Goal: Task Accomplishment & Management: Use online tool/utility

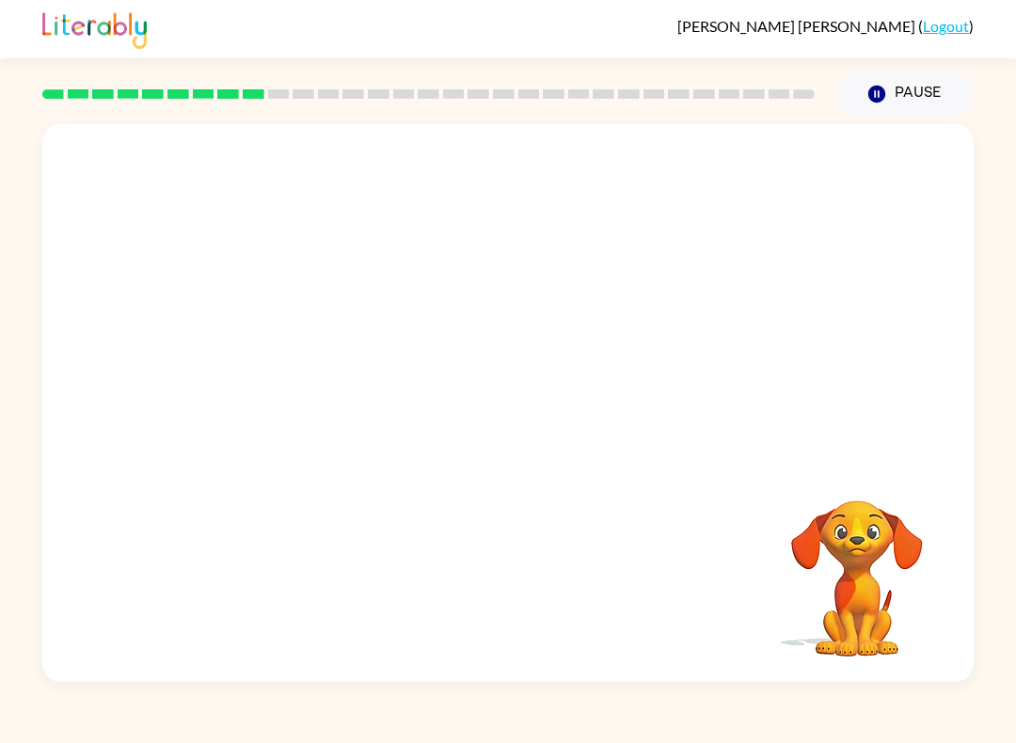
click at [845, 528] on video "Your browser must support playing .mp4 files to use Literably. Please try using…" at bounding box center [857, 565] width 188 height 188
click at [150, 120] on div at bounding box center [428, 94] width 795 height 66
click at [116, 79] on div at bounding box center [428, 94] width 795 height 66
click at [479, 415] on button "button" at bounding box center [508, 412] width 120 height 69
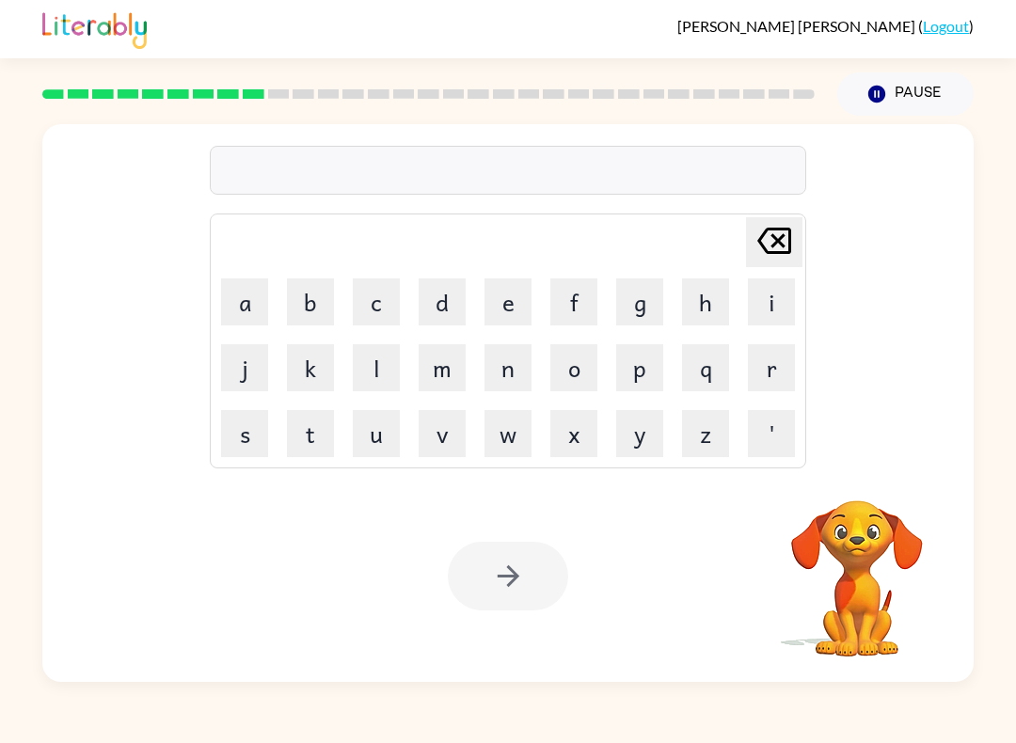
click at [638, 371] on button "p" at bounding box center [639, 367] width 47 height 47
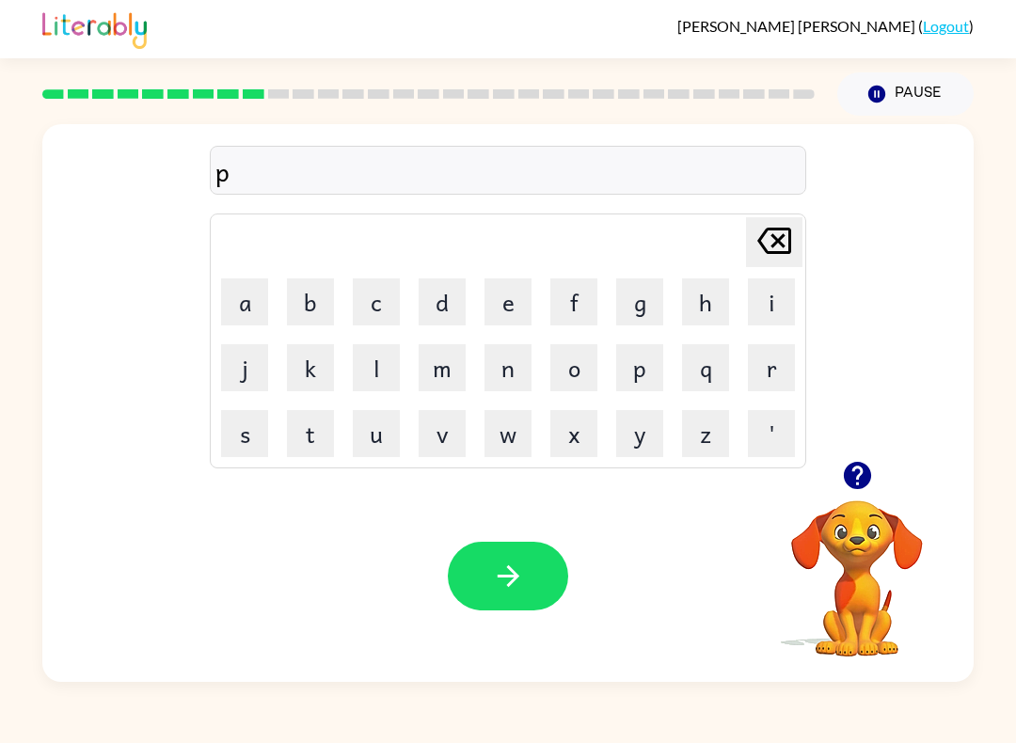
click at [4, 698] on div "[PERSON_NAME] ( Logout ) Pause Pause p Delete Delete last character input a b c…" at bounding box center [508, 371] width 1016 height 743
click at [569, 368] on button "o" at bounding box center [573, 367] width 47 height 47
click at [510, 365] on button "n" at bounding box center [507, 367] width 47 height 47
click at [929, 586] on video "Your browser must support playing .mp4 files to use Literably. Please try using…" at bounding box center [857, 565] width 188 height 188
click at [317, 438] on button "t" at bounding box center [310, 433] width 47 height 47
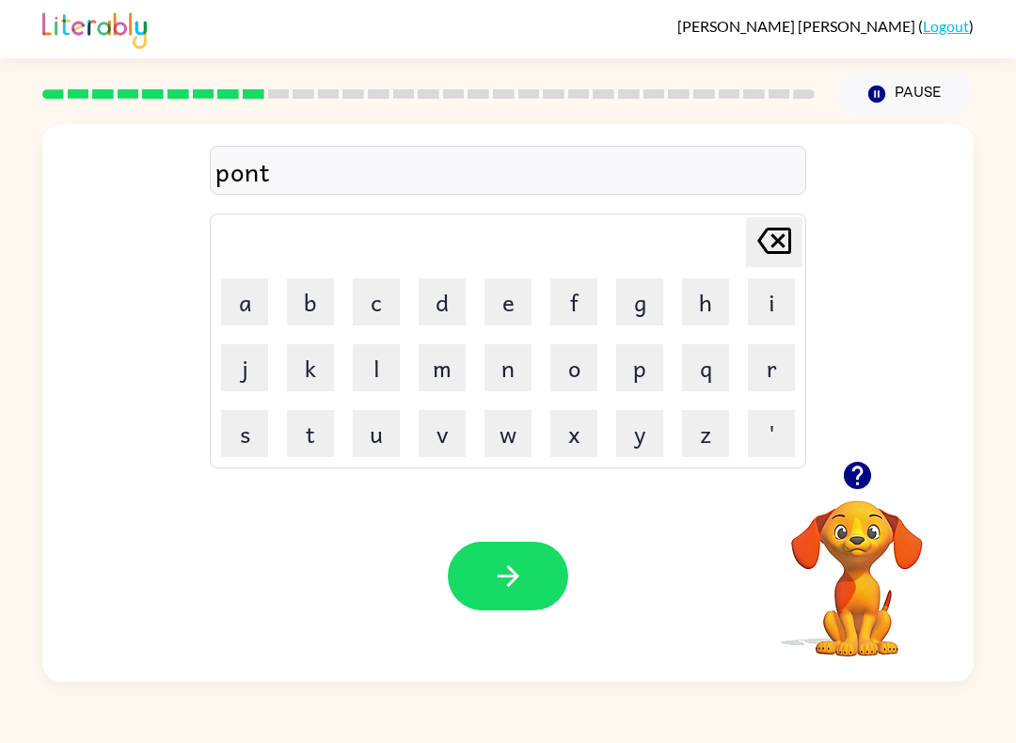
click at [382, 296] on button "c" at bounding box center [376, 301] width 47 height 47
click at [505, 306] on button "e" at bounding box center [507, 301] width 47 height 47
click at [539, 565] on button "button" at bounding box center [508, 576] width 120 height 69
click at [847, 464] on icon "button" at bounding box center [857, 475] width 33 height 33
click at [254, 263] on td "[PERSON_NAME] last character input" at bounding box center [508, 242] width 591 height 52
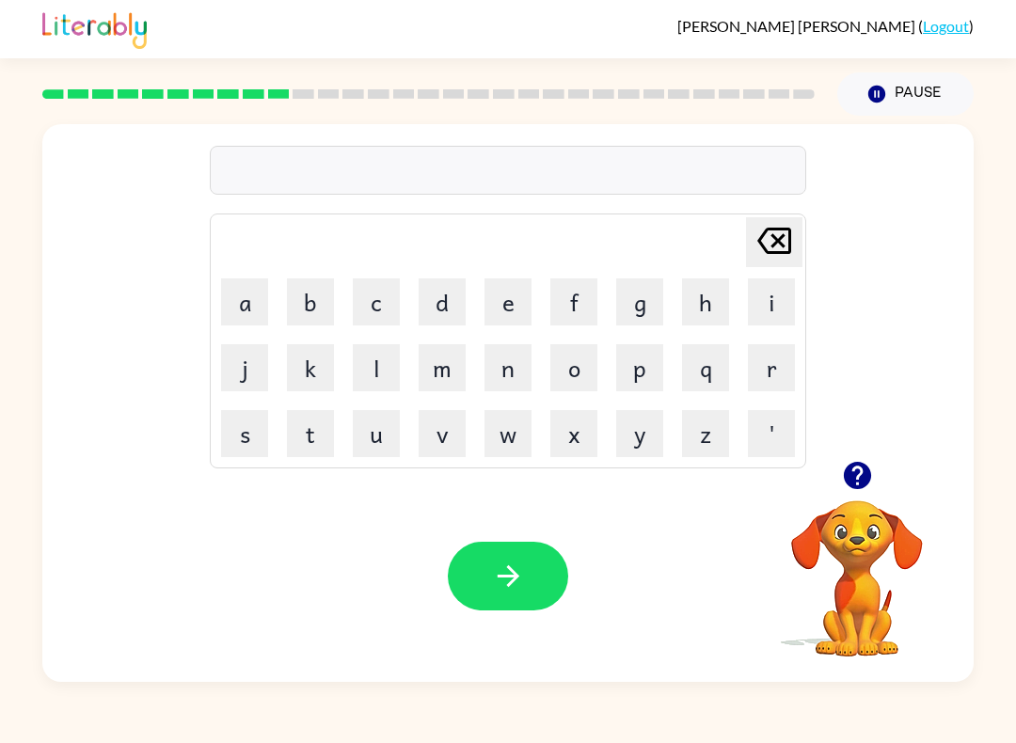
click at [541, 369] on table "[PERSON_NAME] last character input a b c d e f g h i j k l m n o p q r s t u v …" at bounding box center [508, 340] width 594 height 253
click at [485, 386] on button "n" at bounding box center [507, 367] width 47 height 47
click at [787, 243] on icon "[PERSON_NAME] last character input" at bounding box center [773, 240] width 45 height 45
click at [242, 298] on button "a" at bounding box center [244, 301] width 47 height 47
click at [504, 375] on button "n" at bounding box center [507, 367] width 47 height 47
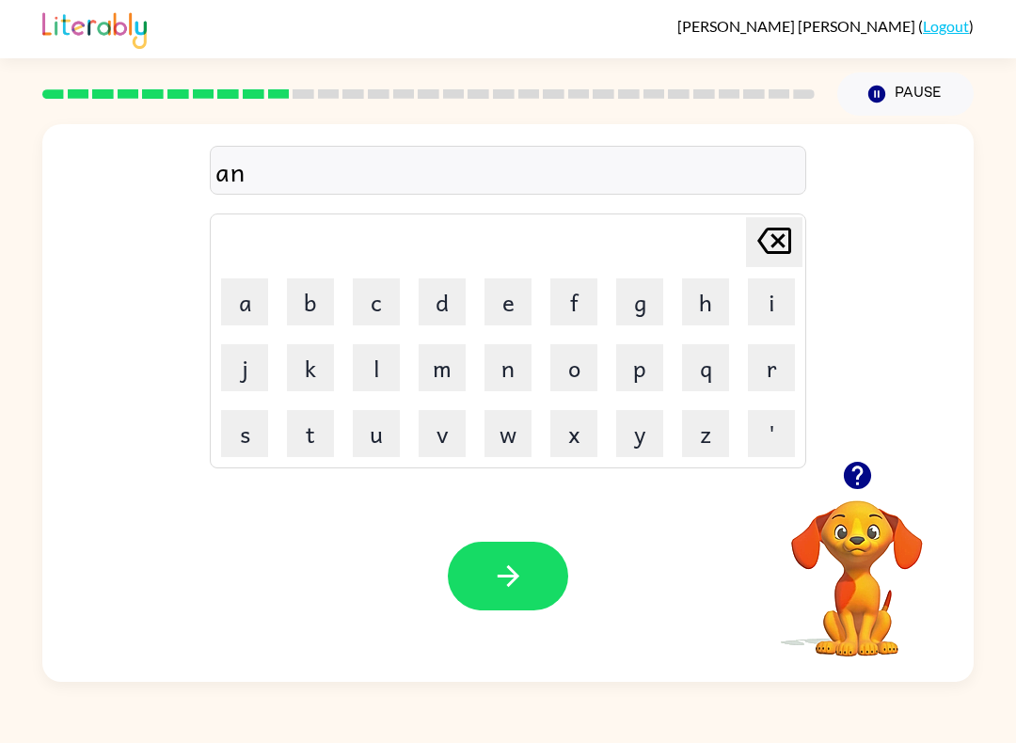
click at [780, 226] on icon "[PERSON_NAME] last character input" at bounding box center [773, 240] width 45 height 45
click at [764, 242] on icon "[PERSON_NAME] last character input" at bounding box center [773, 240] width 45 height 45
click at [574, 368] on button "o" at bounding box center [573, 367] width 47 height 47
click at [510, 366] on button "n" at bounding box center [507, 367] width 47 height 47
click at [330, 430] on button "t" at bounding box center [310, 433] width 47 height 47
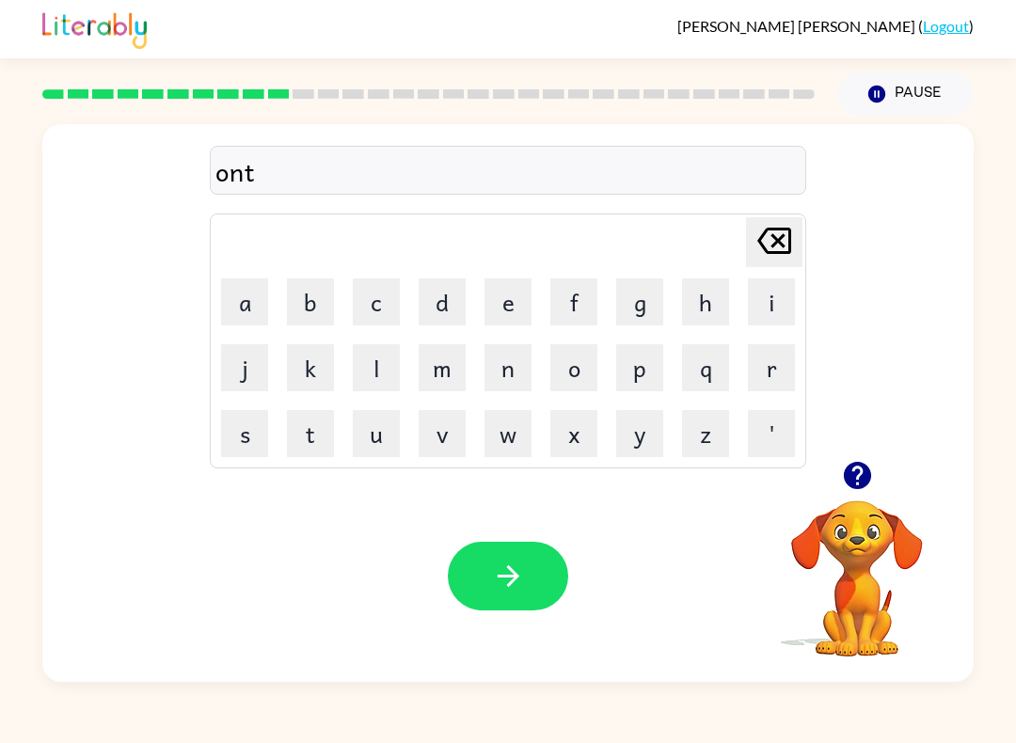
click at [712, 294] on button "h" at bounding box center [705, 301] width 47 height 47
click at [390, 360] on button "l" at bounding box center [376, 367] width 47 height 47
click at [486, 599] on button "button" at bounding box center [508, 576] width 120 height 69
click at [701, 302] on button "h" at bounding box center [705, 301] width 47 height 47
click at [790, 248] on icon at bounding box center [774, 241] width 34 height 26
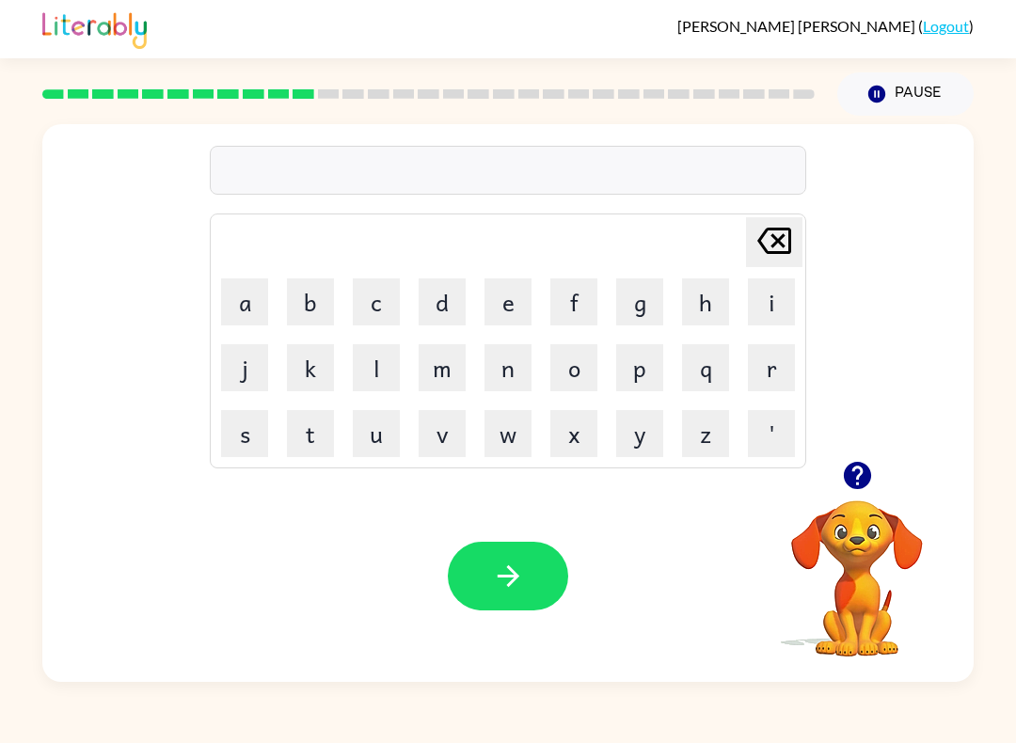
click at [309, 454] on button "t" at bounding box center [310, 433] width 47 height 47
click at [707, 292] on button "h" at bounding box center [705, 301] width 47 height 47
click at [581, 368] on button "o" at bounding box center [573, 367] width 47 height 47
click at [314, 436] on button "t" at bounding box center [310, 433] width 47 height 47
click at [512, 306] on button "e" at bounding box center [507, 301] width 47 height 47
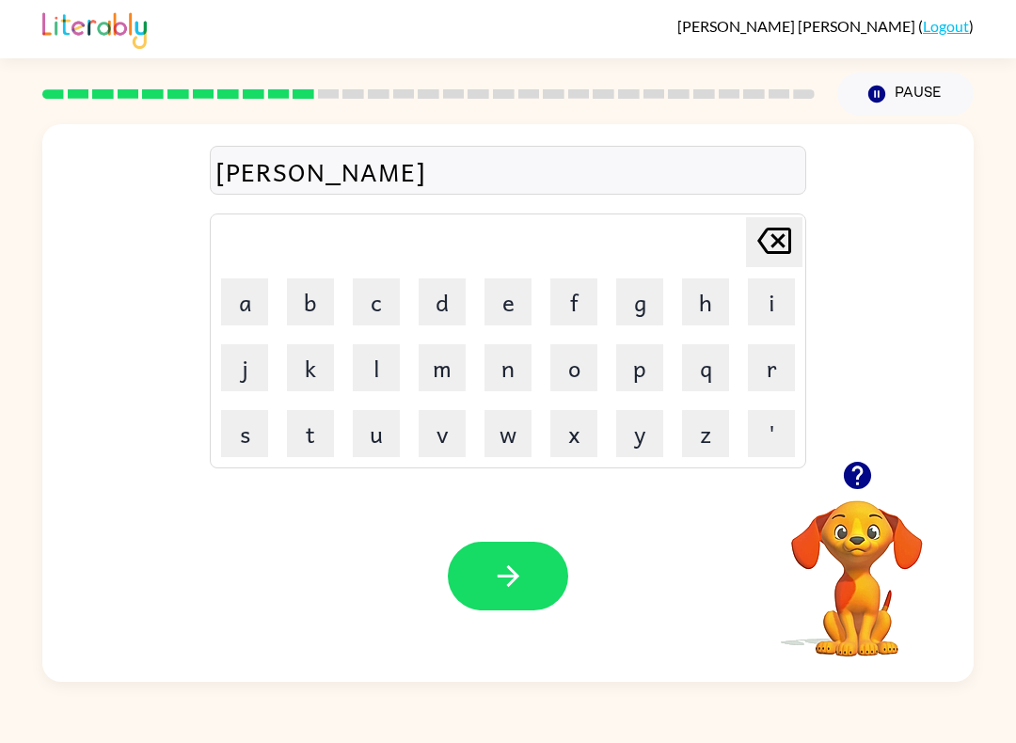
click at [500, 580] on icon "button" at bounding box center [508, 576] width 33 height 33
click at [456, 362] on button "m" at bounding box center [441, 367] width 47 height 47
click at [774, 297] on button "i" at bounding box center [771, 301] width 47 height 47
click at [698, 430] on button "z" at bounding box center [705, 433] width 47 height 47
click at [244, 443] on button "s" at bounding box center [244, 433] width 47 height 47
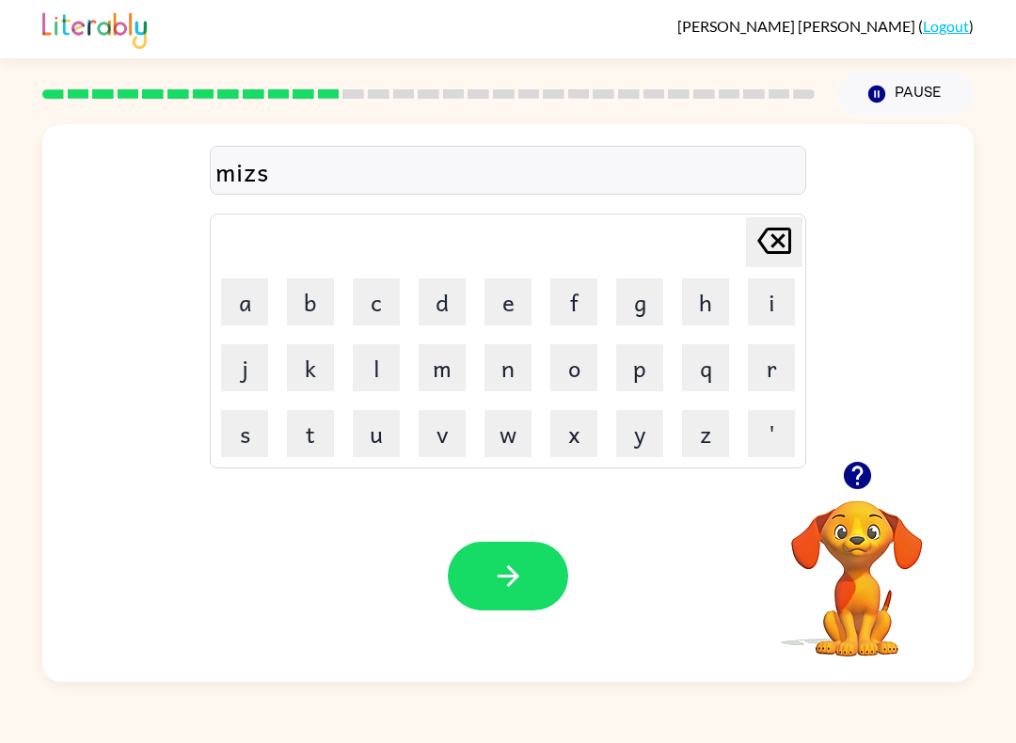
click at [323, 440] on button "t" at bounding box center [310, 433] width 47 height 47
click at [249, 299] on button "a" at bounding box center [244, 301] width 47 height 47
click at [359, 333] on td "c" at bounding box center [376, 302] width 64 height 64
click at [370, 309] on button "c" at bounding box center [376, 301] width 47 height 47
click at [326, 348] on button "k" at bounding box center [310, 367] width 47 height 47
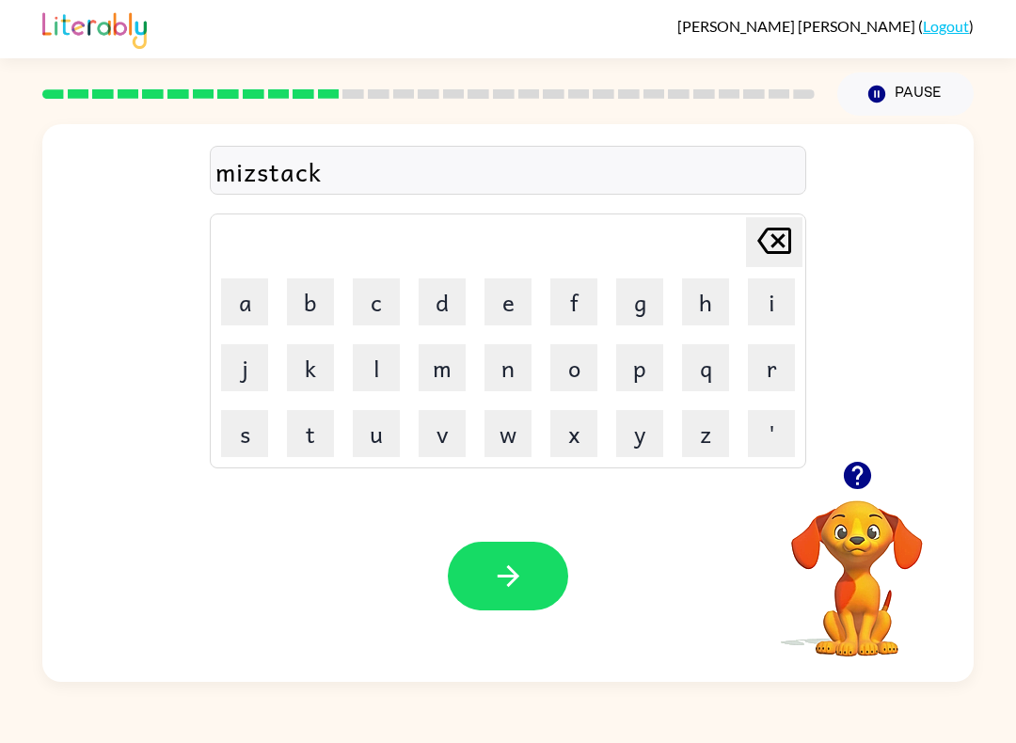
click at [519, 569] on icon "button" at bounding box center [508, 576] width 33 height 33
click at [376, 298] on button "c" at bounding box center [376, 301] width 47 height 47
click at [368, 374] on button "l" at bounding box center [376, 367] width 47 height 47
click at [778, 294] on button "i" at bounding box center [771, 301] width 47 height 47
click at [512, 366] on button "n" at bounding box center [507, 367] width 47 height 47
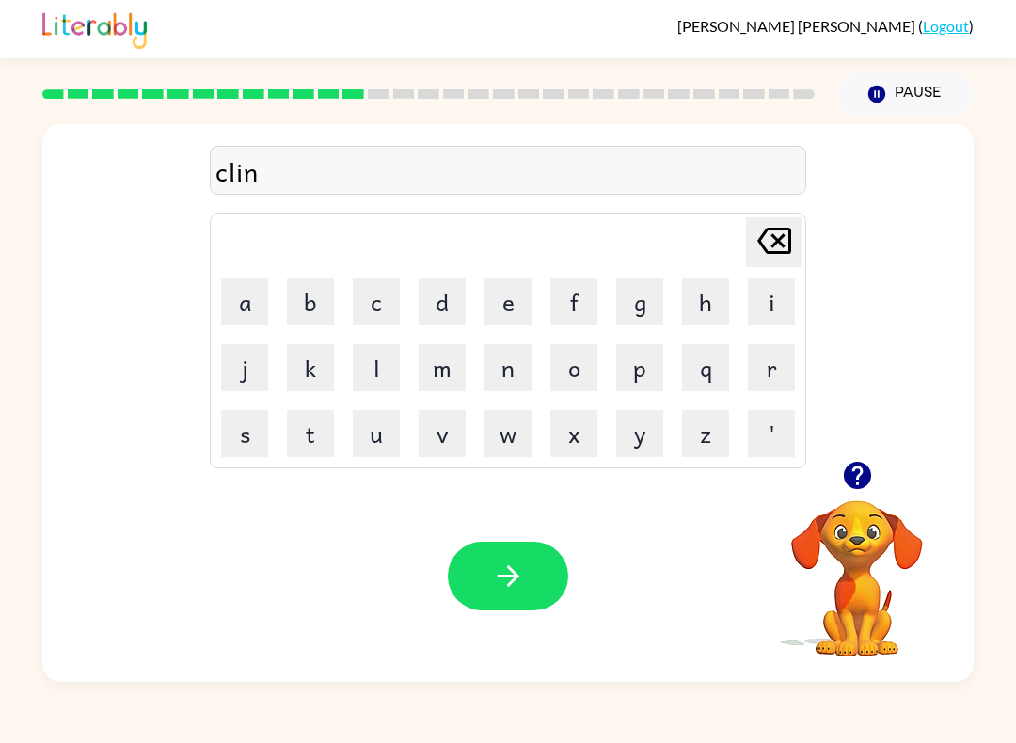
click at [505, 304] on button "e" at bounding box center [507, 301] width 47 height 47
click at [504, 304] on button "e" at bounding box center [507, 301] width 47 height 47
click at [359, 355] on button "l" at bounding box center [376, 367] width 47 height 47
click at [545, 565] on button "button" at bounding box center [508, 576] width 120 height 69
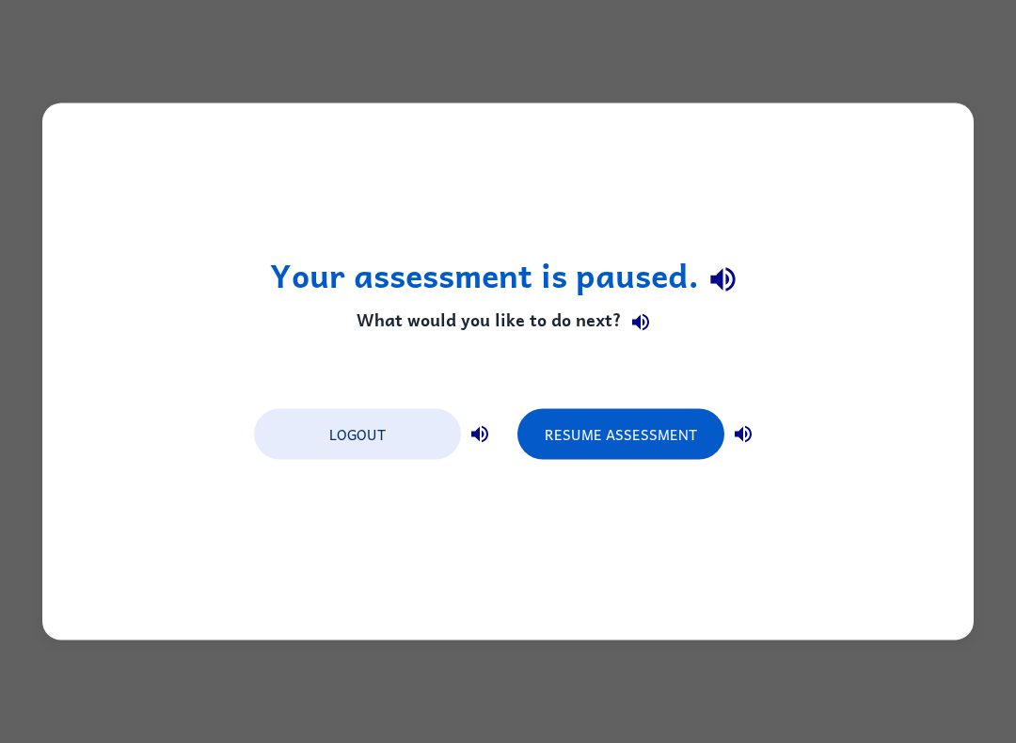
click at [665, 435] on button "Resume Assessment" at bounding box center [620, 434] width 207 height 51
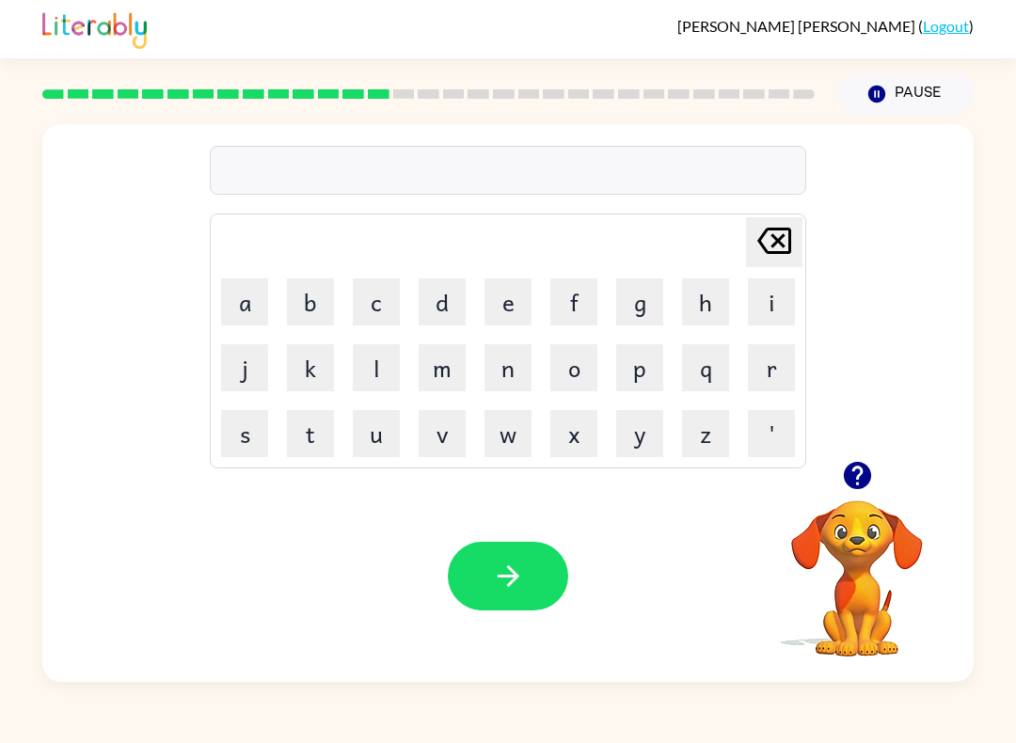
click at [452, 307] on button "d" at bounding box center [441, 301] width 47 height 47
click at [744, 420] on td "'" at bounding box center [771, 434] width 64 height 64
click at [387, 372] on button "l" at bounding box center [376, 367] width 47 height 47
click at [264, 284] on button "a" at bounding box center [244, 301] width 47 height 47
click at [897, 474] on div at bounding box center [857, 475] width 188 height 48
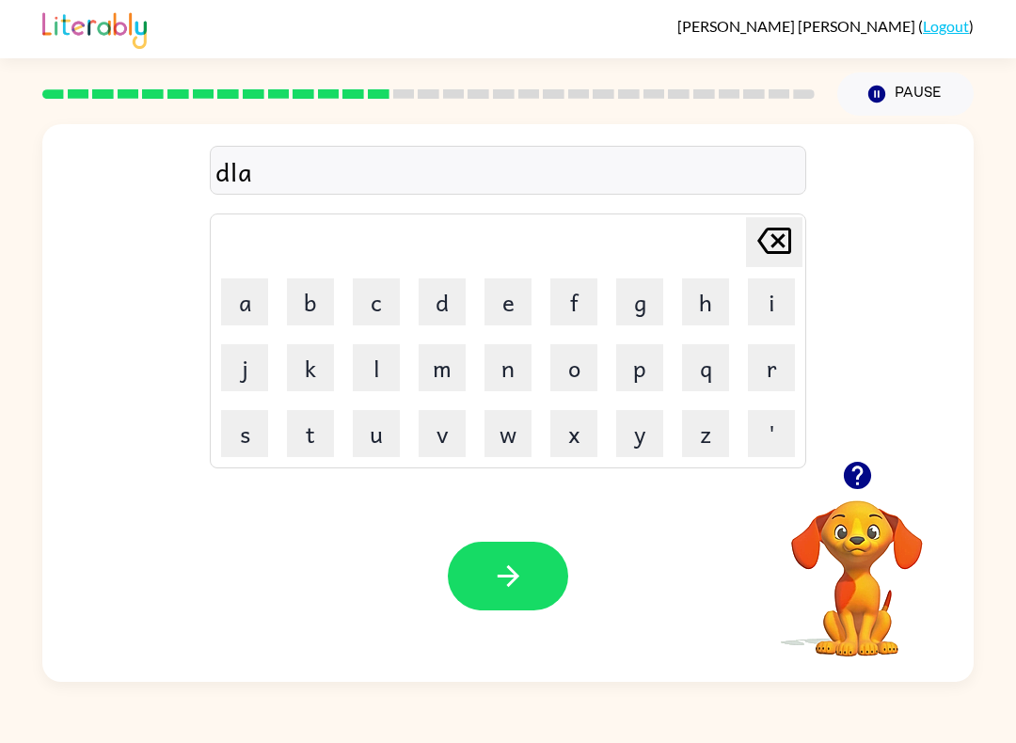
click at [942, 528] on video "Your browser must support playing .mp4 files to use Literably. Please try using…" at bounding box center [857, 565] width 188 height 188
click at [772, 222] on icon "[PERSON_NAME] last character input" at bounding box center [773, 240] width 45 height 45
click at [790, 232] on icon at bounding box center [774, 241] width 34 height 26
click at [758, 302] on button "i" at bounding box center [771, 301] width 47 height 47
click at [374, 361] on button "l" at bounding box center [376, 367] width 47 height 47
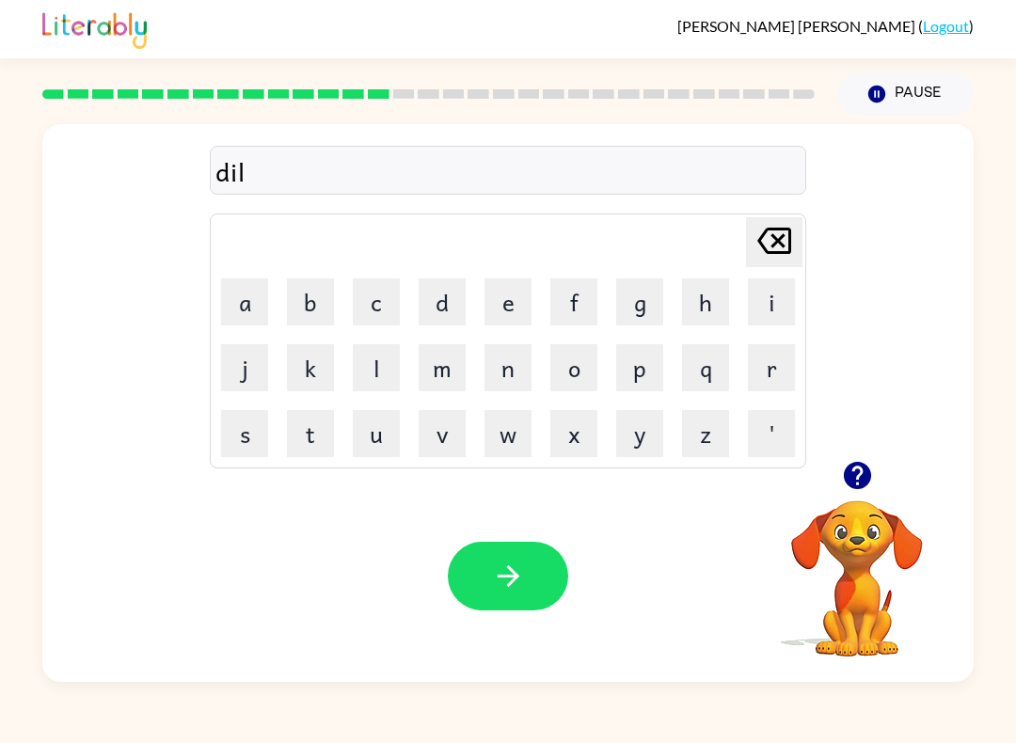
click at [635, 304] on button "g" at bounding box center [639, 301] width 47 height 47
click at [779, 233] on icon "[PERSON_NAME] last character input" at bounding box center [773, 240] width 45 height 45
click at [225, 313] on button "a" at bounding box center [244, 301] width 47 height 47
click at [520, 578] on icon "button" at bounding box center [508, 576] width 33 height 33
click at [316, 363] on button "k" at bounding box center [310, 367] width 47 height 47
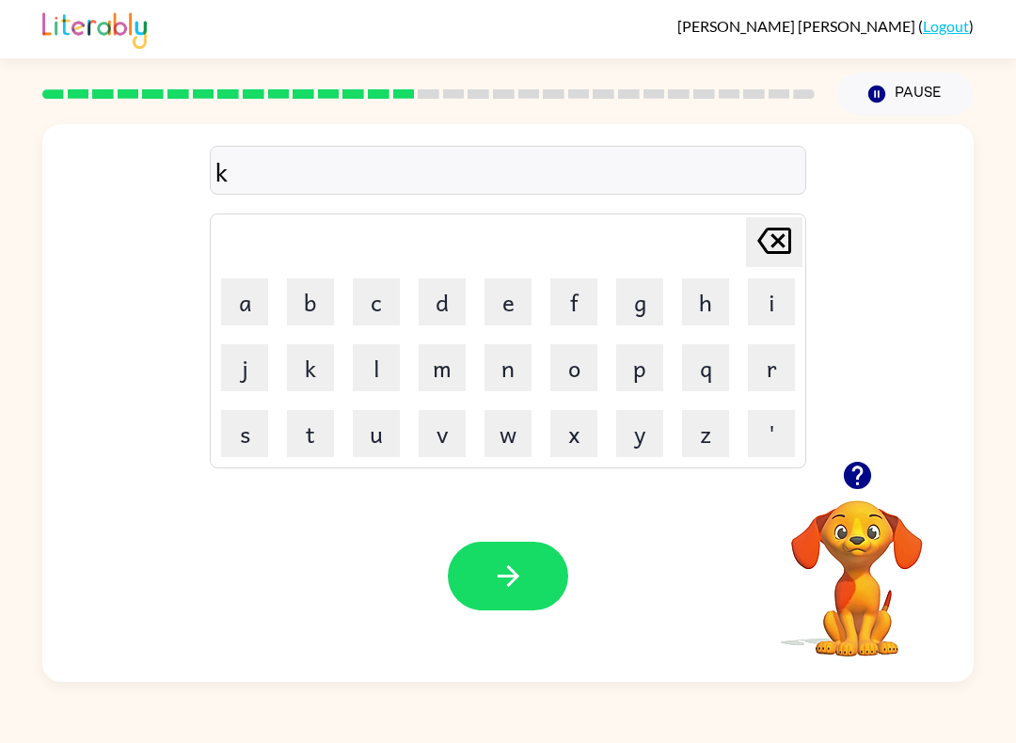
click at [793, 381] on button "r" at bounding box center [771, 367] width 47 height 47
click at [567, 377] on button "o" at bounding box center [573, 367] width 47 height 47
click at [457, 287] on button "d" at bounding box center [441, 301] width 47 height 47
click at [552, 582] on button "button" at bounding box center [508, 576] width 120 height 69
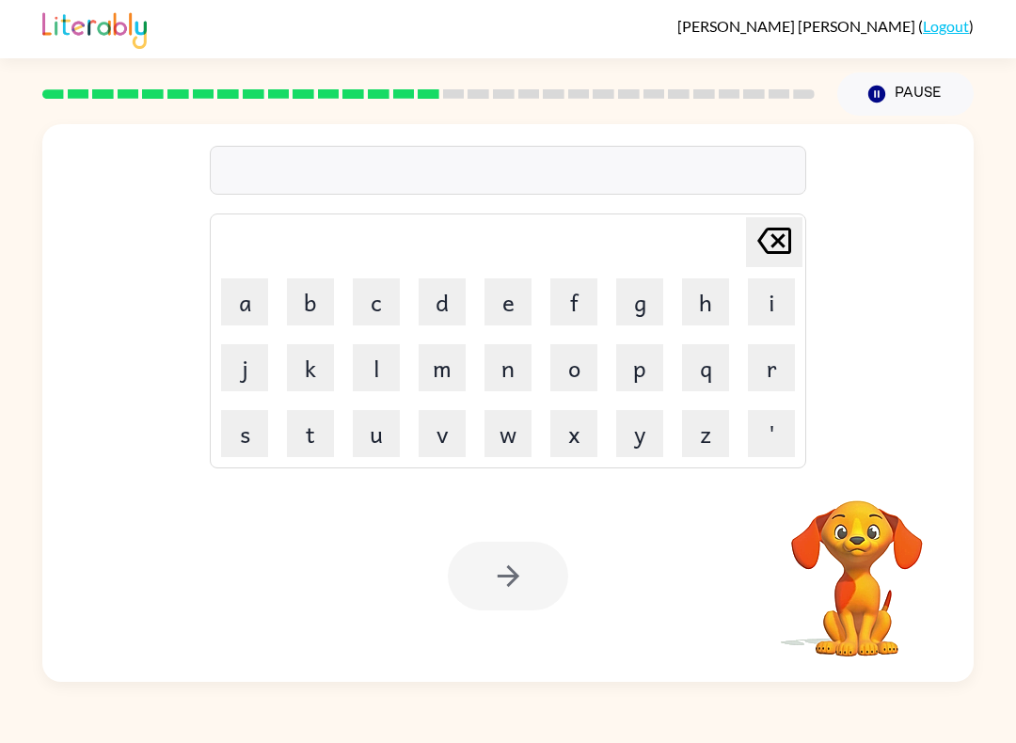
click at [704, 436] on button "z" at bounding box center [705, 433] width 47 height 47
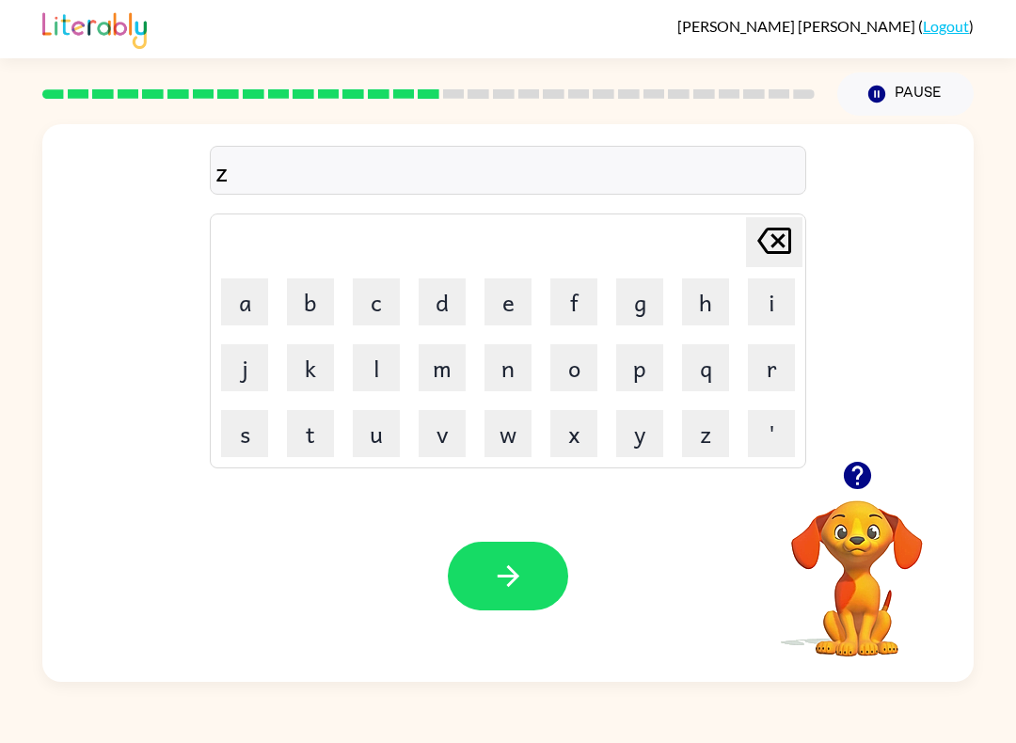
click at [765, 304] on button "i" at bounding box center [771, 301] width 47 height 47
click at [638, 372] on button "p" at bounding box center [639, 367] width 47 height 47
click at [523, 567] on icon "button" at bounding box center [508, 576] width 33 height 33
click at [424, 297] on button "d" at bounding box center [441, 301] width 47 height 47
click at [770, 358] on button "r" at bounding box center [771, 367] width 47 height 47
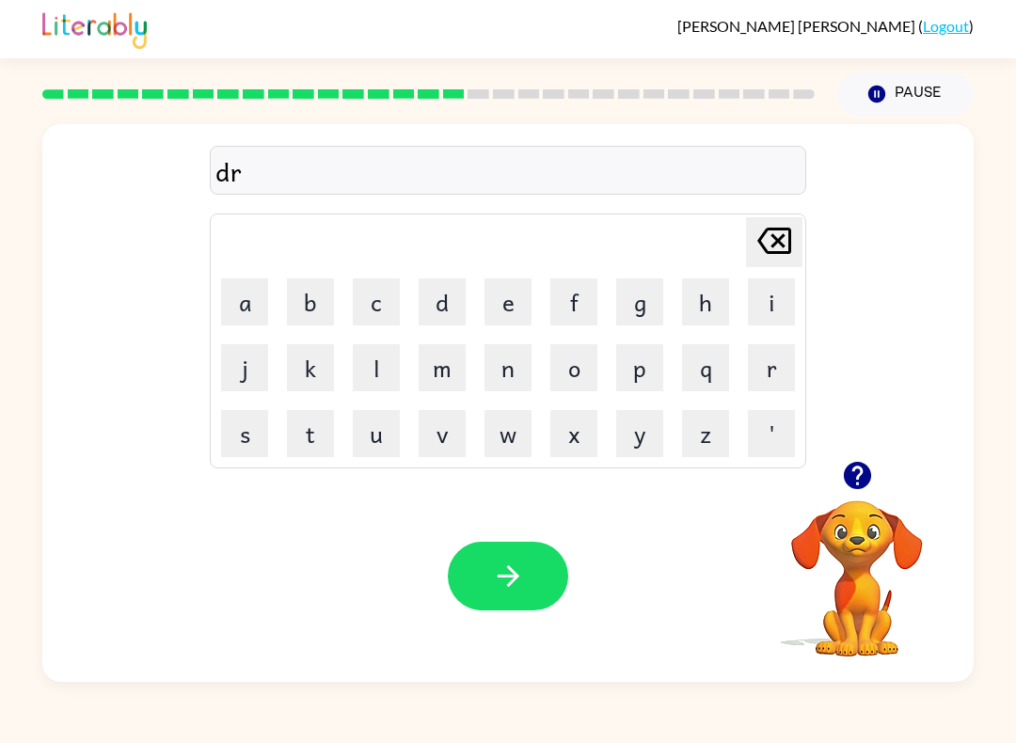
click at [582, 367] on button "o" at bounding box center [573, 367] width 47 height 47
click at [634, 387] on button "p" at bounding box center [639, 367] width 47 height 47
click at [770, 296] on button "i" at bounding box center [771, 301] width 47 height 47
click at [498, 366] on button "n" at bounding box center [507, 367] width 47 height 47
click at [630, 307] on button "g" at bounding box center [639, 301] width 47 height 47
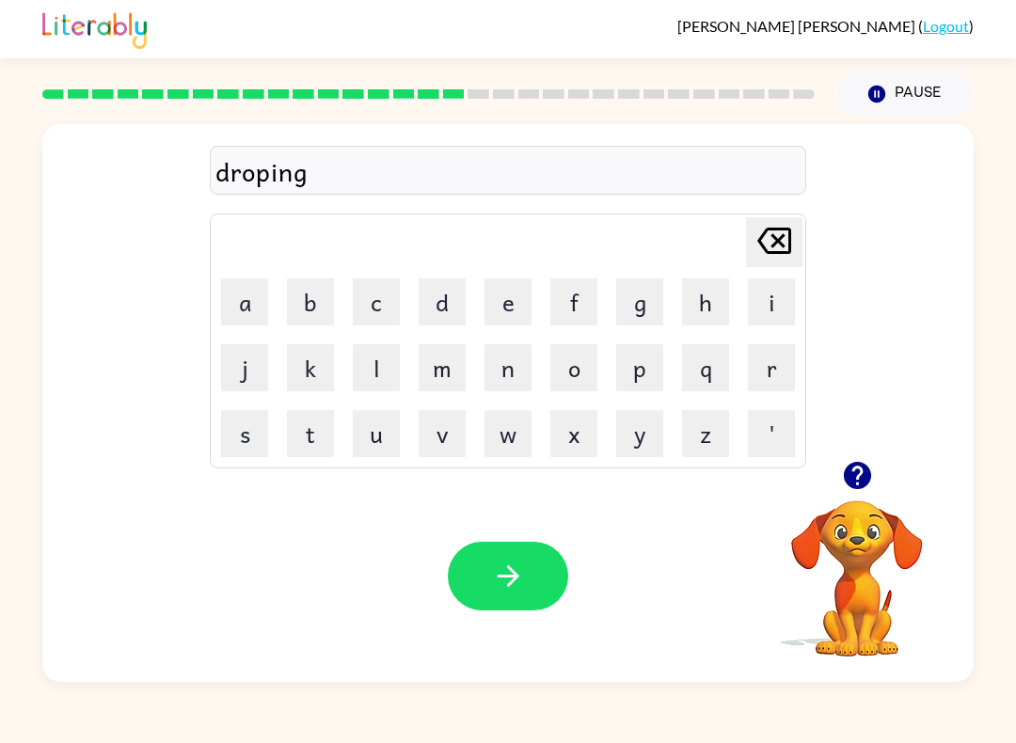
click at [536, 571] on button "button" at bounding box center [508, 576] width 120 height 69
click at [655, 728] on div "[PERSON_NAME] ( Logout ) Pause Pause droping Delete Delete last character input…" at bounding box center [508, 371] width 1016 height 743
click at [716, 280] on button "h" at bounding box center [705, 301] width 47 height 47
click at [511, 296] on button "e" at bounding box center [507, 301] width 47 height 47
click at [780, 345] on button "r" at bounding box center [771, 367] width 47 height 47
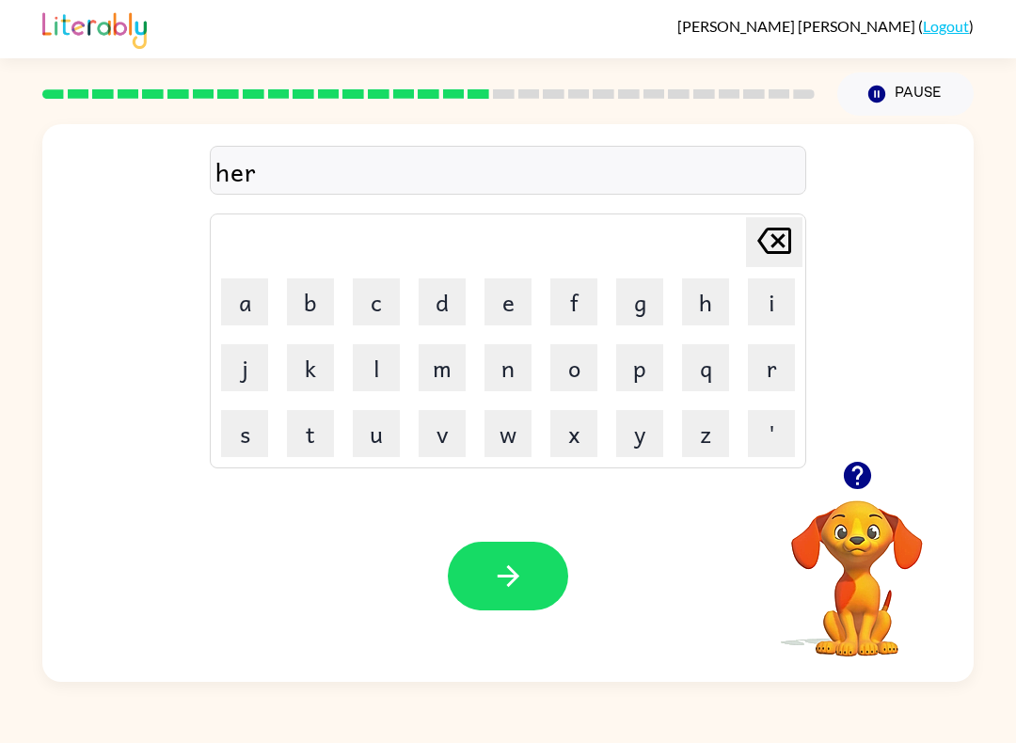
click at [515, 536] on div "Your browser must support playing .mp4 files to use Literably. Please try using…" at bounding box center [507, 576] width 931 height 212
click at [499, 557] on button "button" at bounding box center [508, 576] width 120 height 69
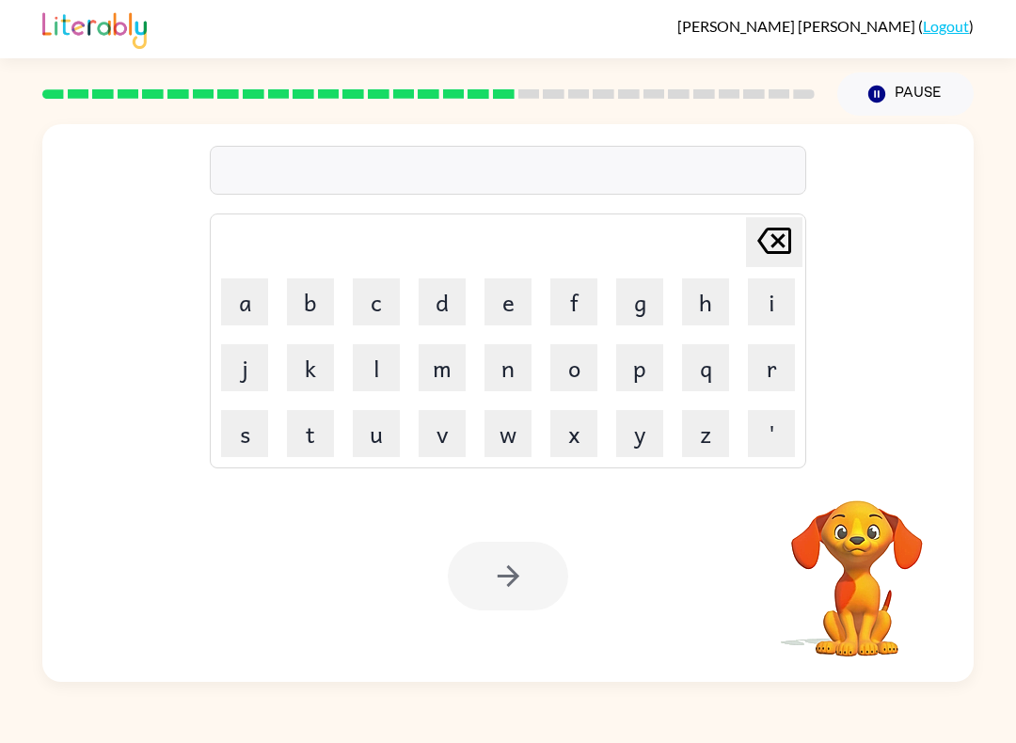
click at [772, 368] on button "r" at bounding box center [771, 367] width 47 height 47
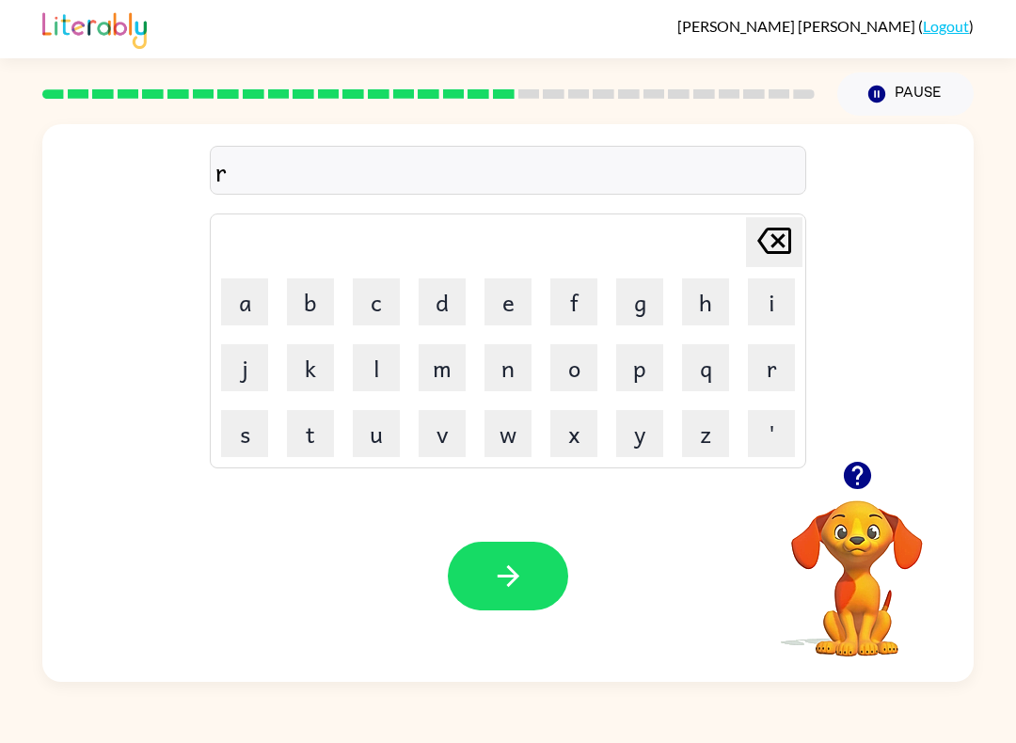
click at [512, 296] on button "e" at bounding box center [507, 301] width 47 height 47
click at [375, 294] on button "c" at bounding box center [376, 301] width 47 height 47
click at [704, 292] on button "h" at bounding box center [705, 301] width 47 height 47
click at [512, 303] on button "e" at bounding box center [507, 301] width 47 height 47
click at [550, 604] on button "button" at bounding box center [508, 576] width 120 height 69
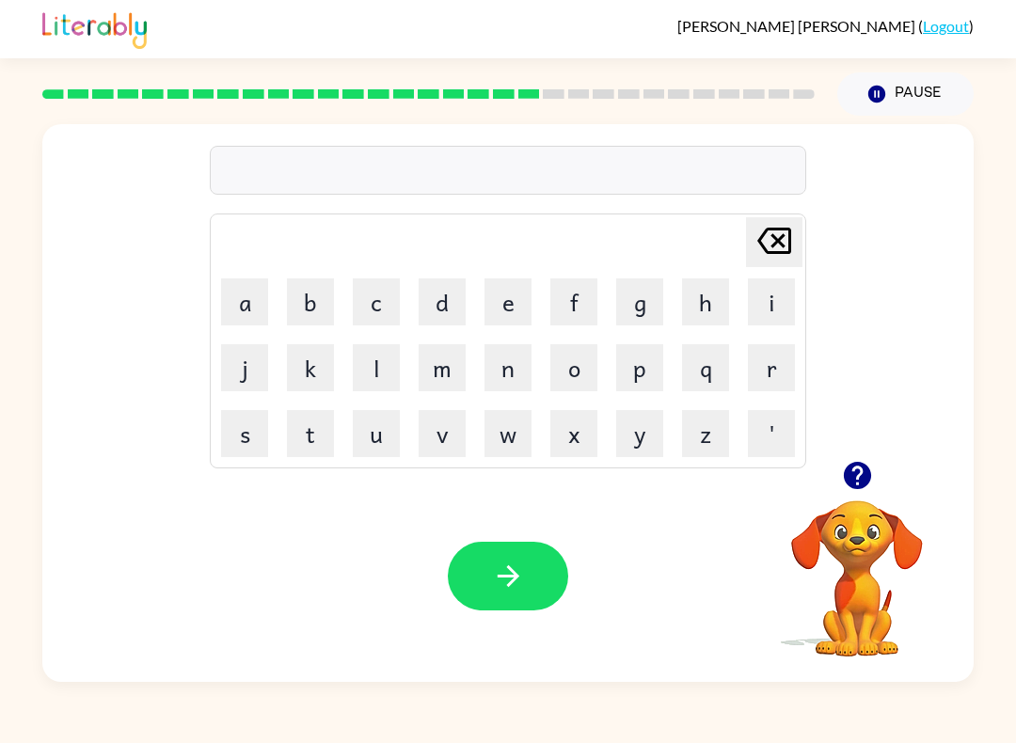
click at [859, 527] on video "Your browser must support playing .mp4 files to use Literably. Please try using…" at bounding box center [857, 565] width 188 height 188
click at [886, 596] on video "Your browser must support playing .mp4 files to use Literably. Please try using…" at bounding box center [857, 565] width 188 height 188
click at [891, 537] on video "Your browser must support playing .mp4 files to use Literably. Please try using…" at bounding box center [857, 565] width 188 height 188
click at [879, 473] on button "button" at bounding box center [857, 475] width 48 height 48
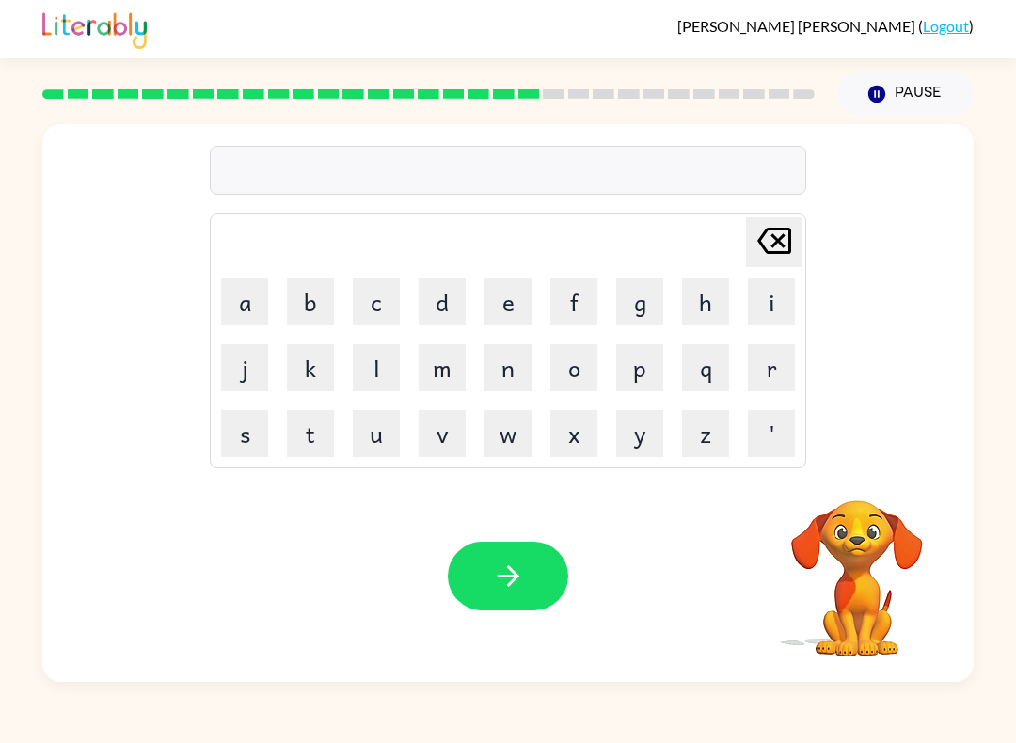
click at [871, 463] on div "[PERSON_NAME] last character input a b c d e f g h i j k l m n o p q r s t u v …" at bounding box center [507, 403] width 931 height 558
click at [871, 510] on video "Your browser must support playing .mp4 files to use Literably. Please try using…" at bounding box center [857, 565] width 188 height 188
click at [871, 509] on video "Your browser must support playing .mp4 files to use Literably. Please try using…" at bounding box center [857, 565] width 188 height 188
click at [880, 539] on video "Your browser must support playing .mp4 files to use Literably. Please try using…" at bounding box center [857, 565] width 188 height 188
click at [879, 538] on video "Your browser must support playing .mp4 files to use Literably. Please try using…" at bounding box center [857, 565] width 188 height 188
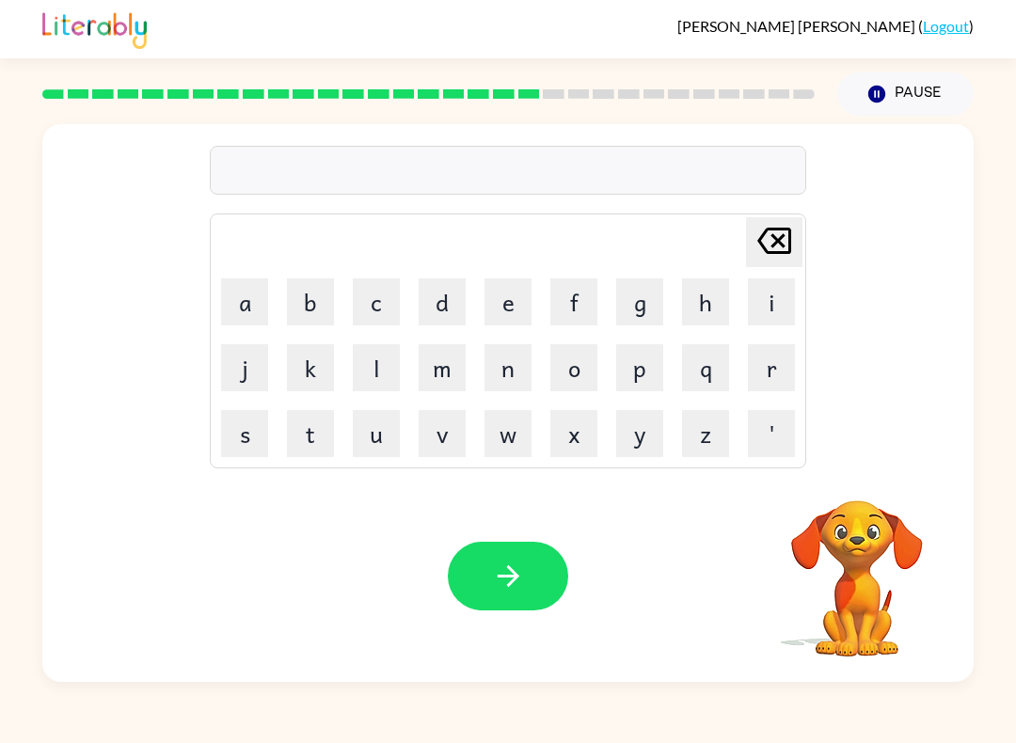
click at [880, 548] on video "Your browser must support playing .mp4 files to use Literably. Please try using…" at bounding box center [857, 565] width 188 height 188
click at [872, 567] on video "Your browser must support playing .mp4 files to use Literably. Please try using…" at bounding box center [857, 565] width 188 height 188
click at [871, 566] on video "Your browser must support playing .mp4 files to use Literably. Please try using…" at bounding box center [857, 565] width 188 height 188
click at [859, 538] on video "Your browser must support playing .mp4 files to use Literably. Please try using…" at bounding box center [857, 565] width 188 height 188
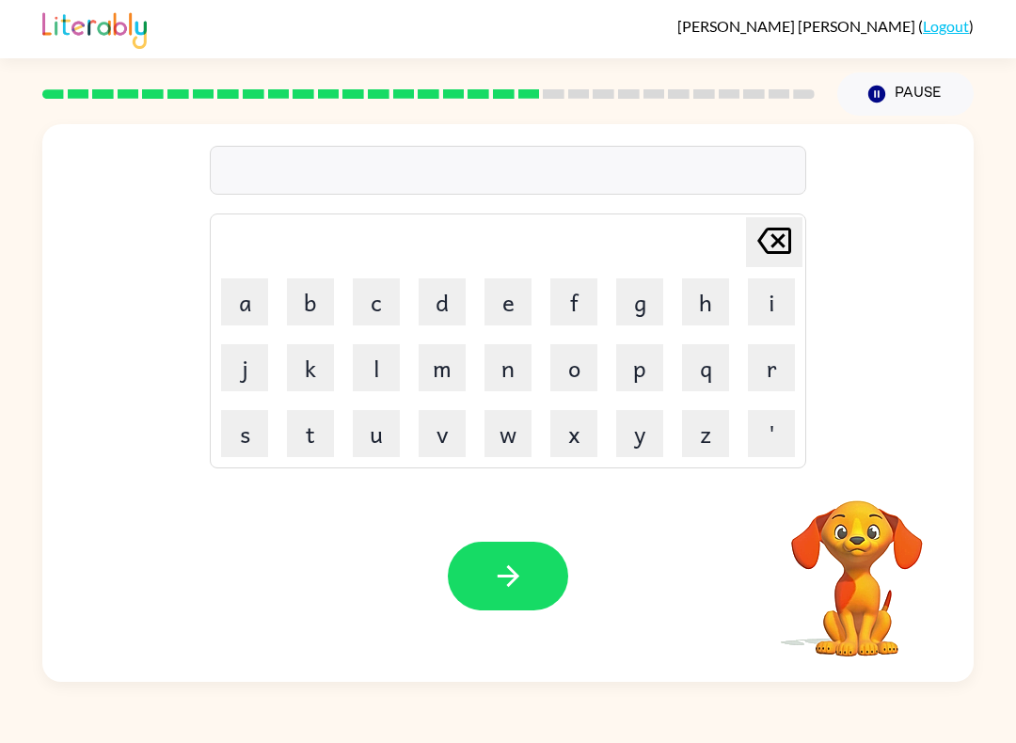
click at [879, 572] on video "Your browser must support playing .mp4 files to use Literably. Please try using…" at bounding box center [857, 565] width 188 height 188
click at [880, 478] on button "button" at bounding box center [857, 475] width 48 height 48
click at [883, 480] on video "Your browser must support playing .mp4 files to use Literably. Please try using…" at bounding box center [857, 565] width 188 height 188
click at [703, 267] on td "[PERSON_NAME] last character input" at bounding box center [508, 242] width 591 height 52
click at [706, 290] on button "h" at bounding box center [705, 301] width 47 height 47
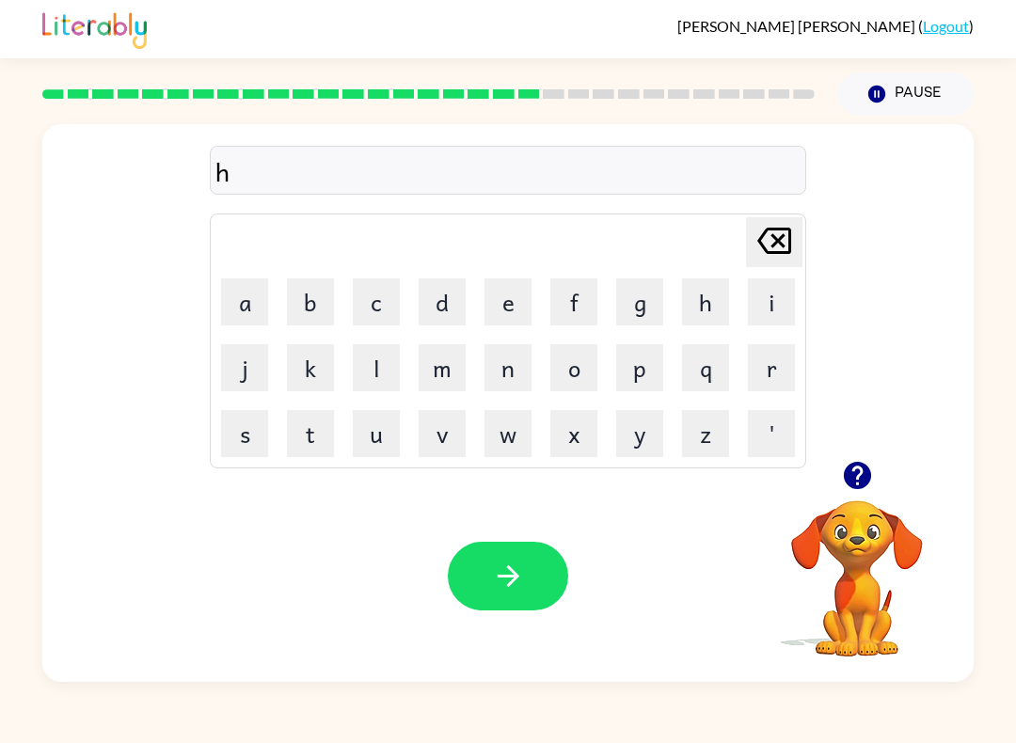
click at [765, 298] on button "i" at bounding box center [771, 301] width 47 height 47
click at [519, 336] on td "n" at bounding box center [508, 368] width 64 height 64
click at [511, 358] on button "n" at bounding box center [507, 367] width 47 height 47
click at [297, 448] on button "t" at bounding box center [310, 433] width 47 height 47
click at [764, 294] on button "i" at bounding box center [771, 301] width 47 height 47
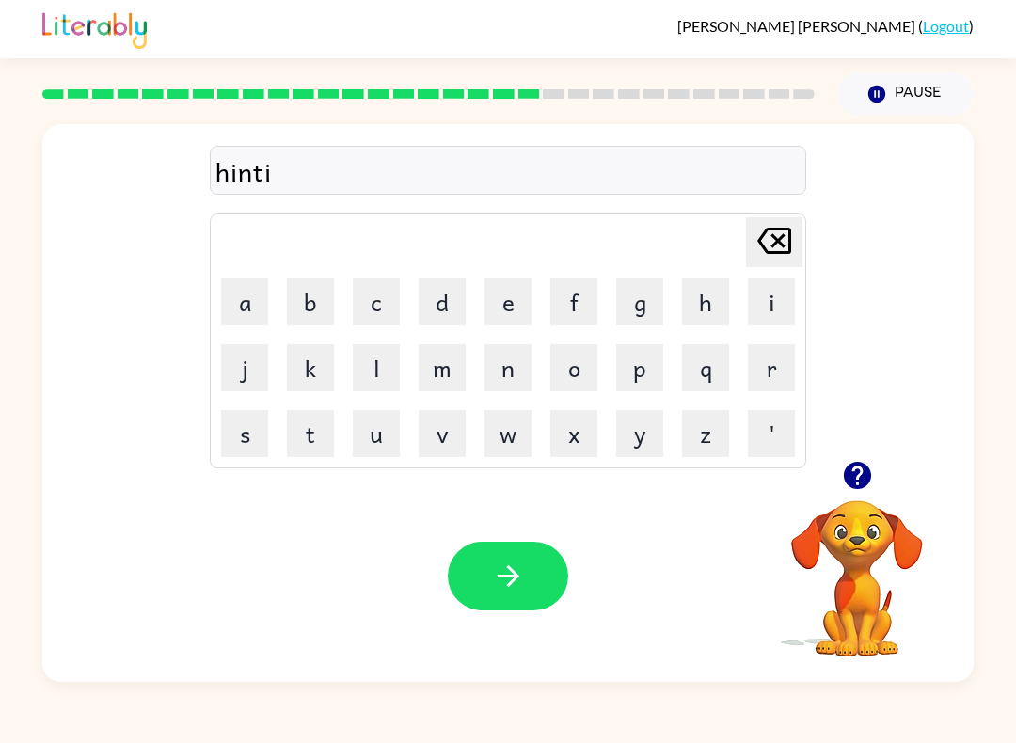
click at [441, 274] on td "d" at bounding box center [442, 302] width 64 height 64
click at [502, 318] on button "e" at bounding box center [507, 301] width 47 height 47
click at [765, 240] on icon "[PERSON_NAME] last character input" at bounding box center [773, 240] width 45 height 45
click at [449, 304] on button "d" at bounding box center [441, 301] width 47 height 47
click at [492, 561] on icon "button" at bounding box center [508, 576] width 33 height 33
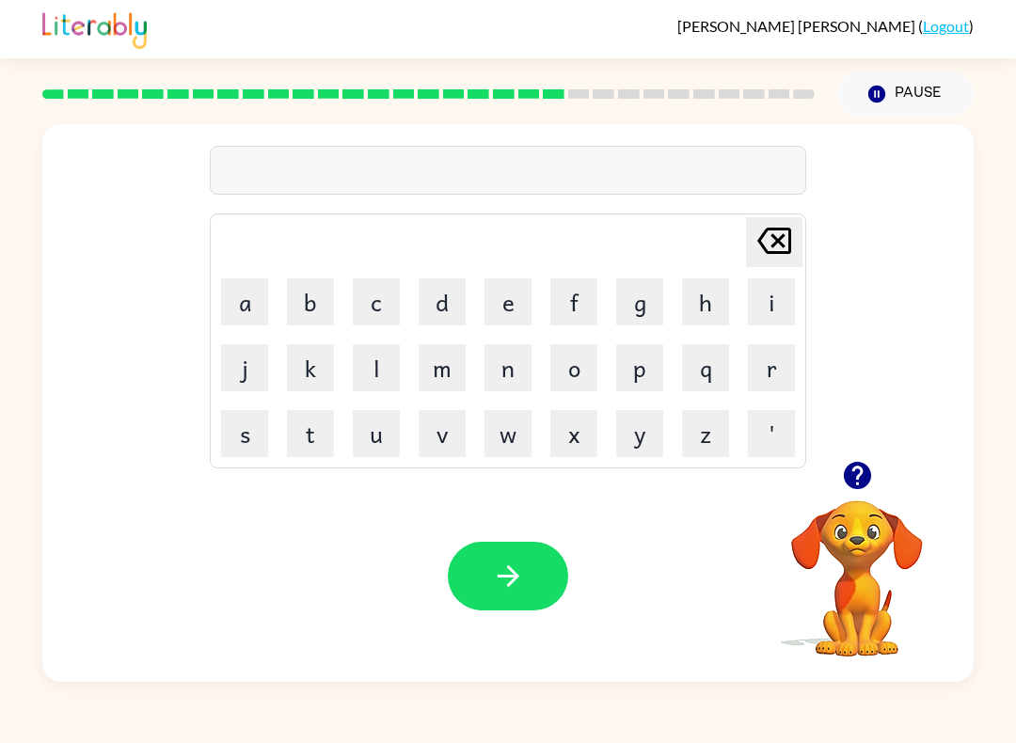
click at [767, 364] on button "r" at bounding box center [771, 367] width 47 height 47
click at [770, 290] on button "i" at bounding box center [771, 301] width 47 height 47
click at [359, 553] on div "Your browser must support playing .mp4 files to use Literably. Please try using…" at bounding box center [507, 576] width 931 height 212
click at [248, 418] on button "s" at bounding box center [244, 433] width 47 height 47
click at [491, 322] on button "e" at bounding box center [507, 301] width 47 height 47
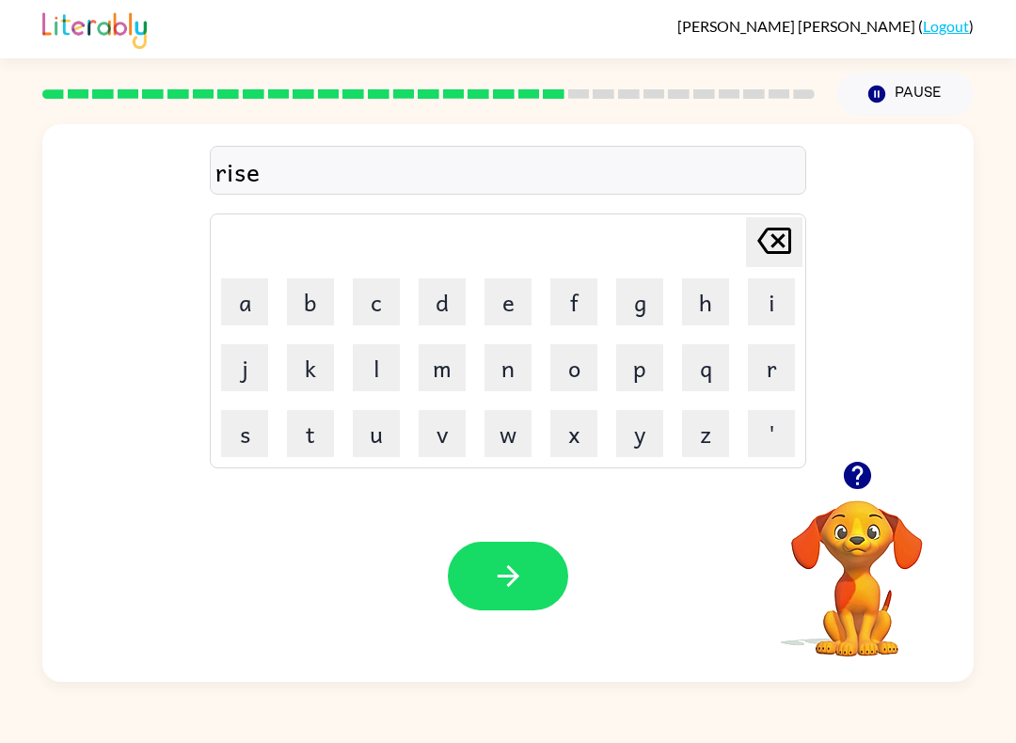
click at [500, 568] on icon "button" at bounding box center [508, 576] width 33 height 33
click at [778, 368] on button "r" at bounding box center [771, 367] width 47 height 47
click at [255, 293] on button "a" at bounding box center [244, 301] width 47 height 47
click at [509, 390] on button "n" at bounding box center [507, 367] width 47 height 47
click at [382, 309] on button "c" at bounding box center [376, 301] width 47 height 47
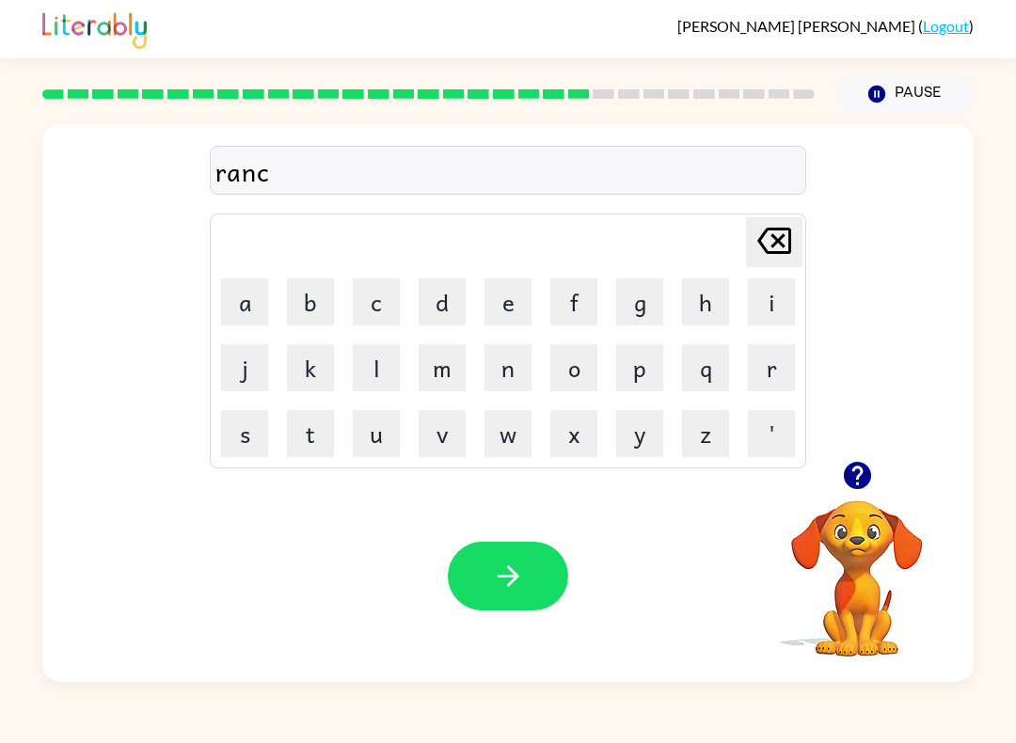
click at [591, 377] on button "o" at bounding box center [573, 367] width 47 height 47
click at [315, 434] on button "t" at bounding box center [310, 433] width 47 height 47
click at [512, 302] on button "e" at bounding box center [507, 301] width 47 height 47
click at [522, 565] on icon "button" at bounding box center [508, 576] width 33 height 33
click at [769, 378] on button "r" at bounding box center [771, 367] width 47 height 47
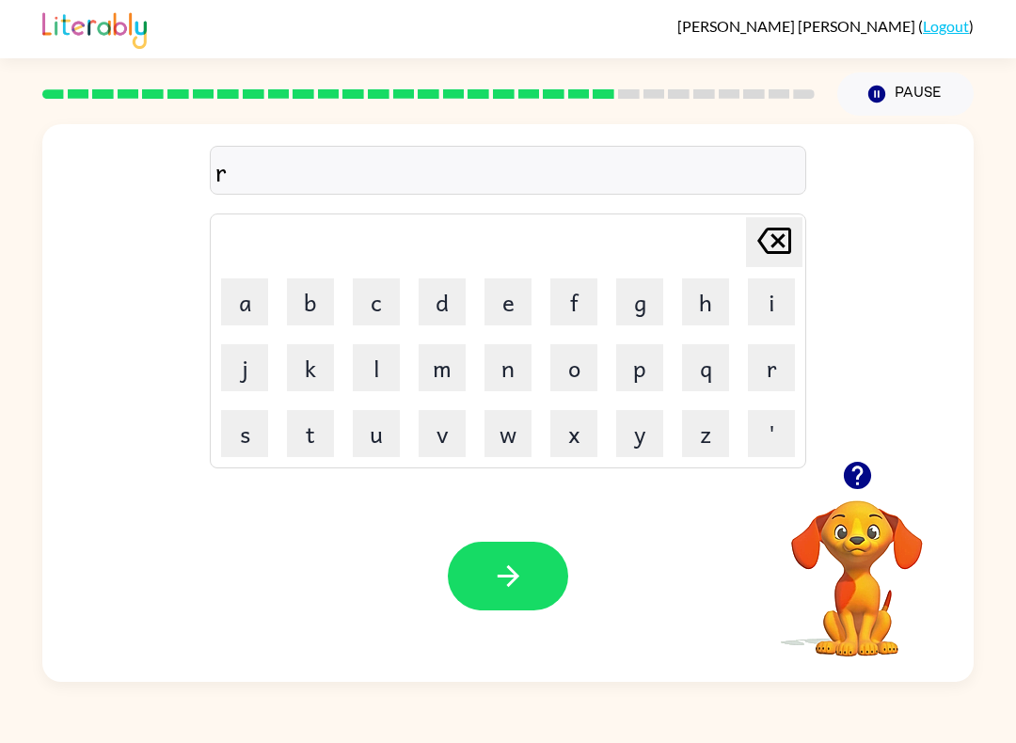
click at [455, 369] on button "m" at bounding box center [441, 367] width 47 height 47
click at [574, 370] on button "o" at bounding box center [573, 367] width 47 height 47
click at [382, 295] on button "c" at bounding box center [376, 301] width 47 height 47
click at [510, 307] on button "e" at bounding box center [507, 301] width 47 height 47
click at [515, 533] on div "Your browser must support playing .mp4 files to use Literably. Please try using…" at bounding box center [507, 576] width 931 height 212
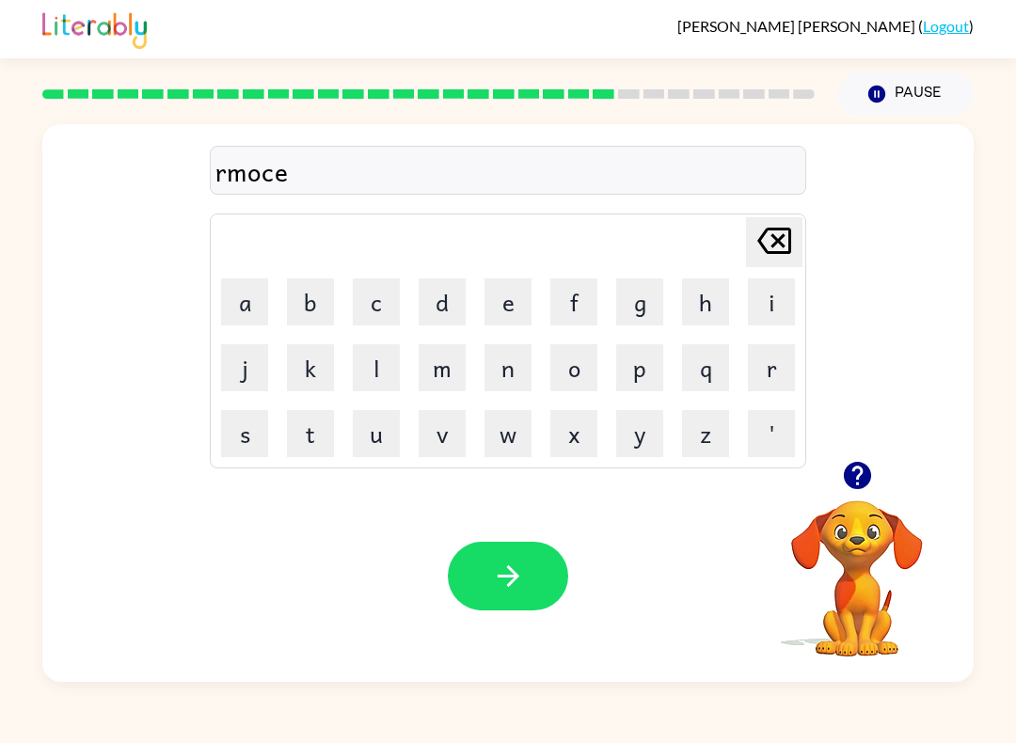
click at [512, 543] on button "button" at bounding box center [508, 576] width 120 height 69
click at [509, 539] on div "Your browser must support playing .mp4 files to use Literably. Please try using…" at bounding box center [507, 576] width 931 height 212
click at [500, 317] on button "e" at bounding box center [507, 301] width 47 height 47
click at [797, 556] on video "Your browser must support playing .mp4 files to use Literably. Please try using…" at bounding box center [857, 565] width 188 height 188
click at [323, 432] on button "t" at bounding box center [310, 433] width 47 height 47
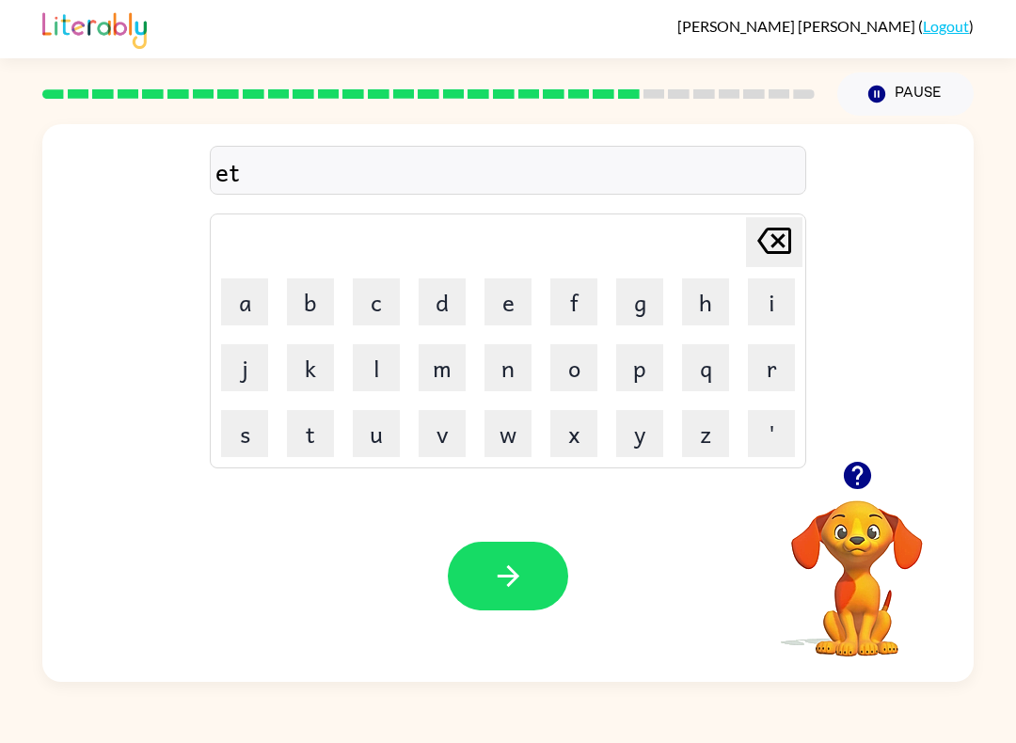
click at [709, 304] on button "h" at bounding box center [705, 301] width 47 height 47
click at [872, 473] on icon "button" at bounding box center [857, 475] width 33 height 33
click at [528, 361] on button "n" at bounding box center [507, 367] width 47 height 47
click at [384, 285] on button "c" at bounding box center [376, 301] width 47 height 47
click at [505, 294] on button "e" at bounding box center [507, 301] width 47 height 47
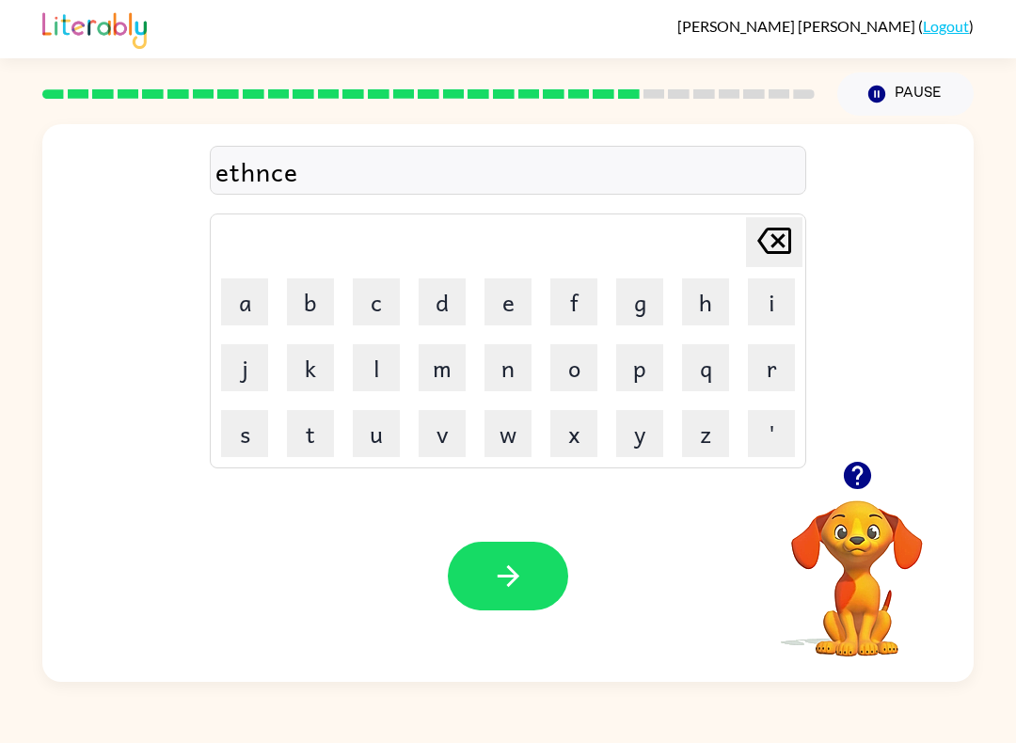
click at [473, 574] on button "button" at bounding box center [508, 576] width 120 height 69
click at [868, 493] on button "button" at bounding box center [857, 475] width 48 height 48
click at [897, 480] on video "Your browser must support playing .mp4 files to use Literably. Please try using…" at bounding box center [857, 565] width 188 height 188
click at [876, 484] on button "button" at bounding box center [857, 475] width 48 height 48
click at [504, 324] on button "e" at bounding box center [507, 301] width 47 height 47
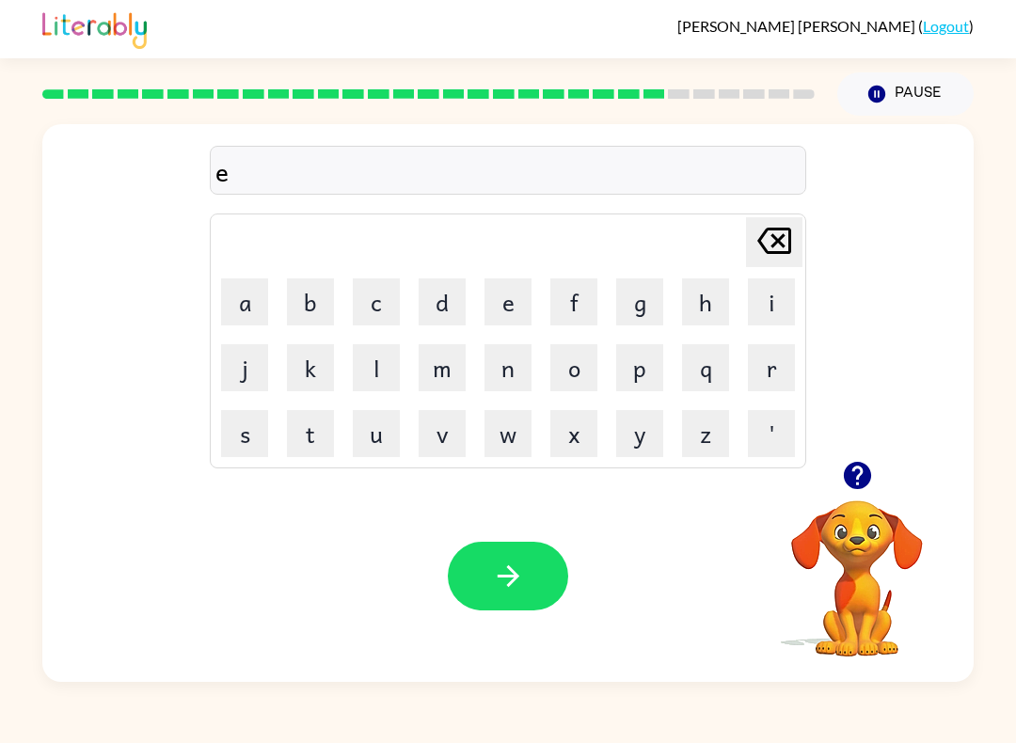
click at [774, 236] on icon at bounding box center [774, 241] width 34 height 26
click at [223, 449] on button "s" at bounding box center [244, 433] width 47 height 47
click at [386, 443] on button "u" at bounding box center [376, 433] width 47 height 47
click at [516, 367] on button "n" at bounding box center [507, 367] width 47 height 47
click at [781, 305] on button "i" at bounding box center [771, 301] width 47 height 47
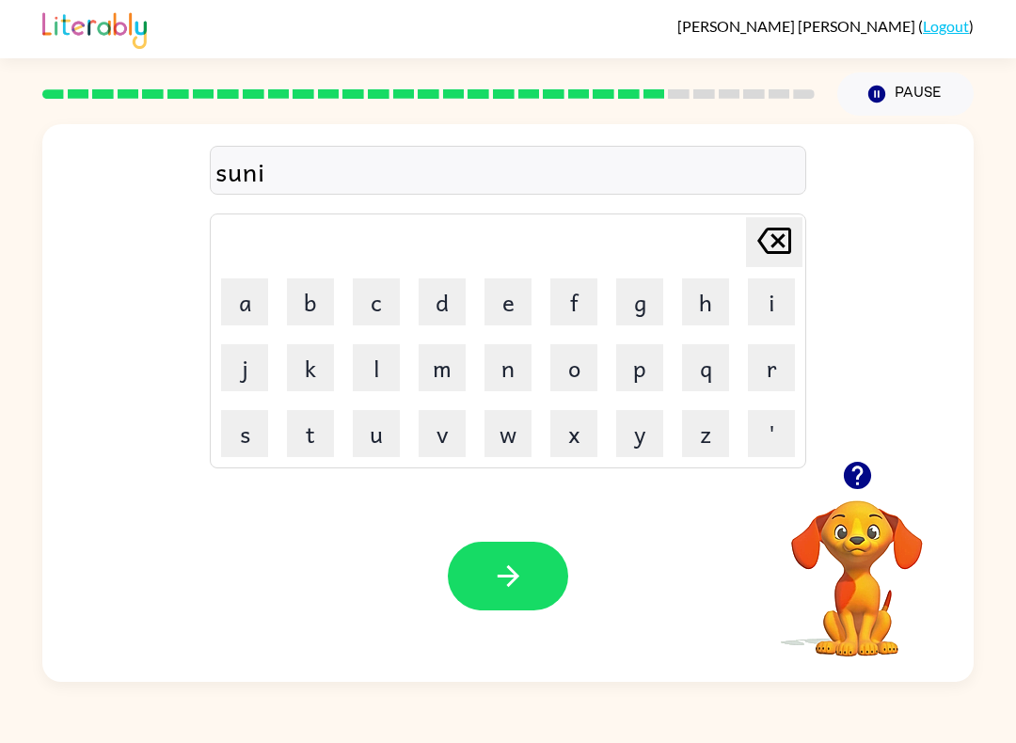
click at [321, 453] on button "t" at bounding box center [310, 433] width 47 height 47
click at [777, 242] on icon at bounding box center [774, 241] width 34 height 26
click at [754, 239] on icon "[PERSON_NAME] last character input" at bounding box center [773, 240] width 45 height 45
click at [385, 376] on button "l" at bounding box center [376, 367] width 47 height 47
click at [768, 286] on button "i" at bounding box center [771, 301] width 47 height 47
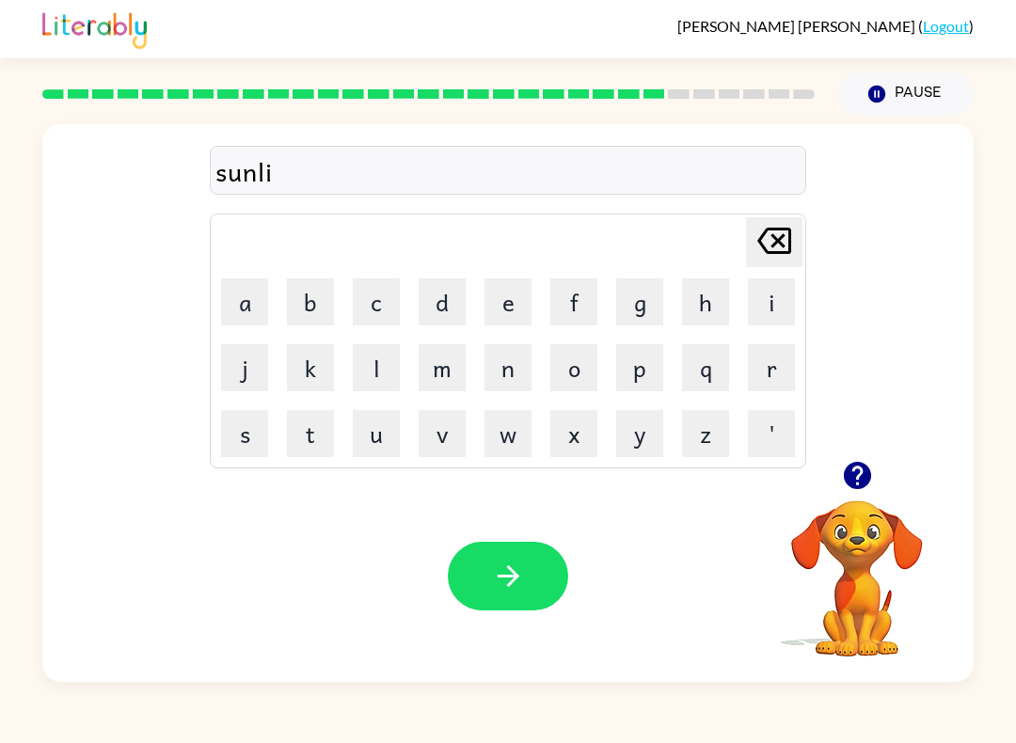
click at [321, 444] on button "t" at bounding box center [310, 433] width 47 height 47
click at [542, 584] on button "button" at bounding box center [508, 576] width 120 height 69
click at [430, 309] on button "d" at bounding box center [441, 301] width 47 height 47
click at [767, 300] on button "i" at bounding box center [771, 301] width 47 height 47
click at [248, 441] on button "s" at bounding box center [244, 433] width 47 height 47
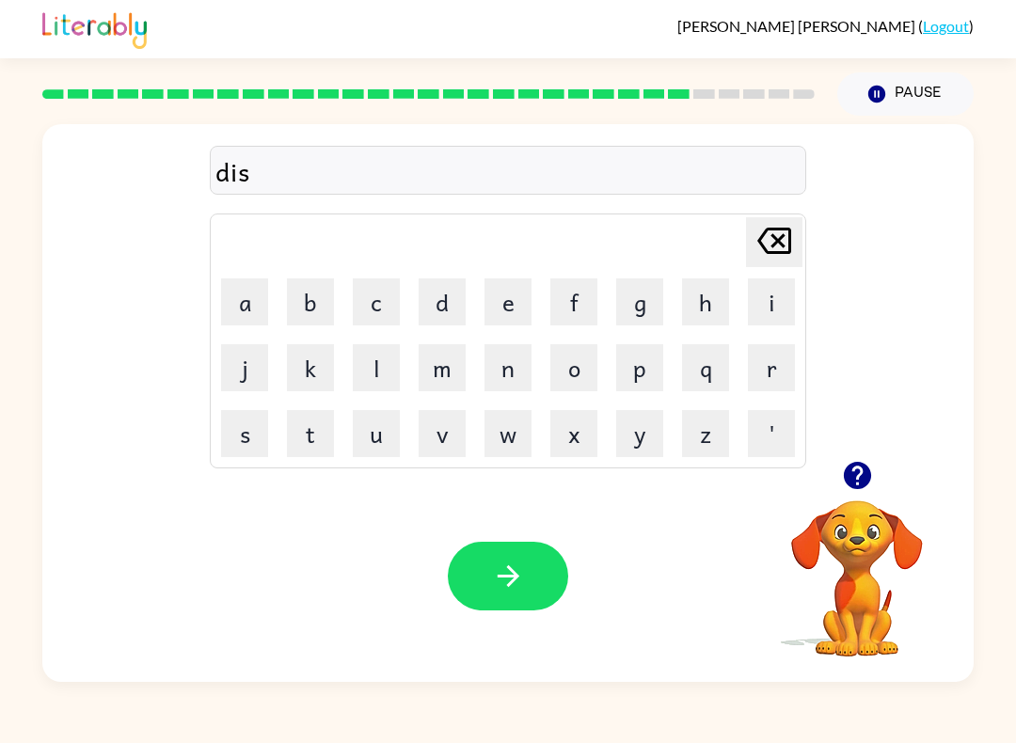
click at [389, 298] on button "c" at bounding box center [376, 301] width 47 height 47
click at [372, 453] on button "u" at bounding box center [376, 433] width 47 height 47
click at [293, 307] on button "b" at bounding box center [310, 301] width 47 height 47
click at [764, 356] on button "r" at bounding box center [771, 367] width 47 height 47
click at [572, 382] on button "o" at bounding box center [573, 367] width 47 height 47
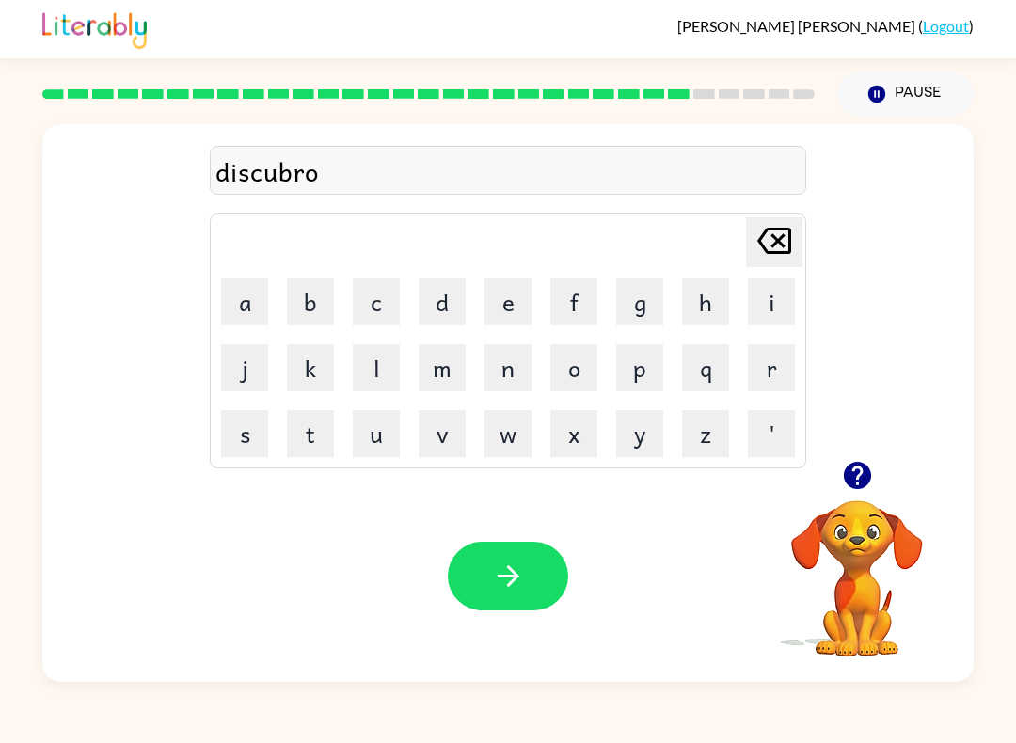
click at [489, 563] on button "button" at bounding box center [508, 576] width 120 height 69
click at [448, 375] on button "m" at bounding box center [441, 367] width 47 height 47
click at [579, 373] on button "o" at bounding box center [573, 367] width 47 height 47
click at [516, 377] on button "n" at bounding box center [507, 367] width 47 height 47
click at [505, 298] on button "e" at bounding box center [507, 301] width 47 height 47
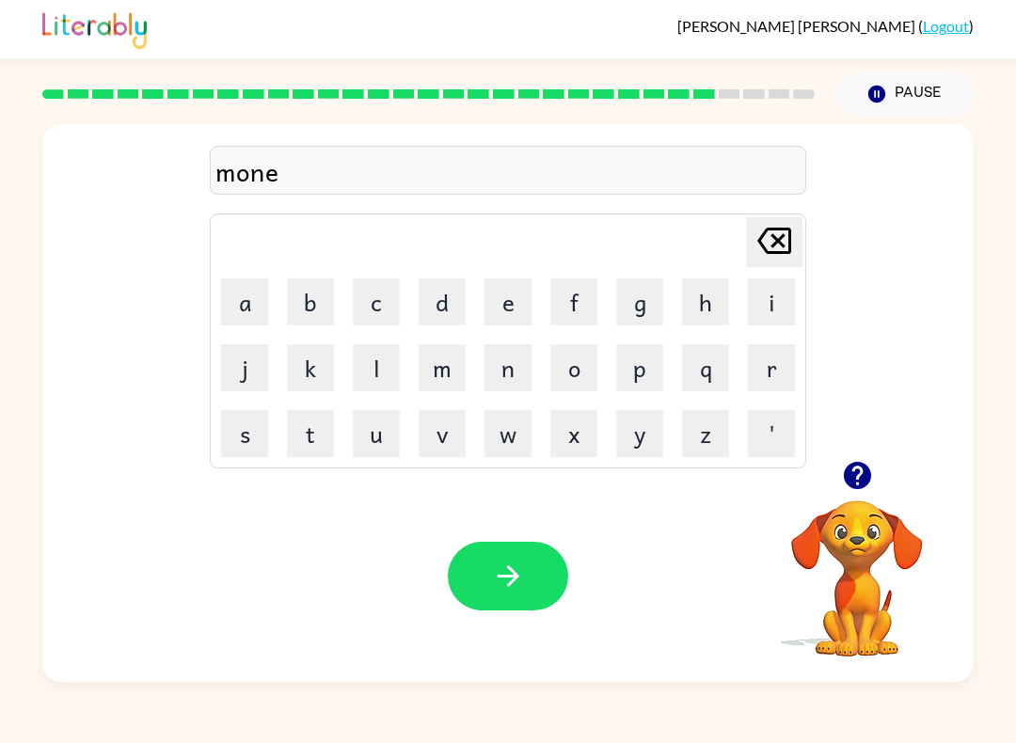
click at [482, 609] on button "button" at bounding box center [508, 576] width 120 height 69
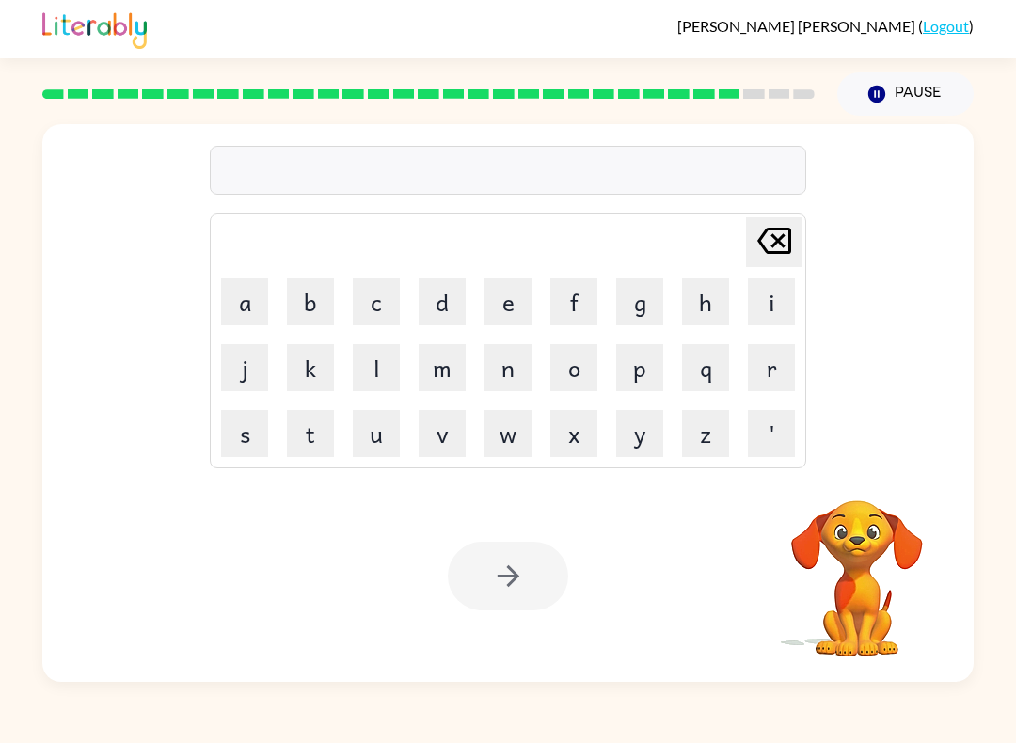
click at [509, 443] on button "w" at bounding box center [507, 433] width 47 height 47
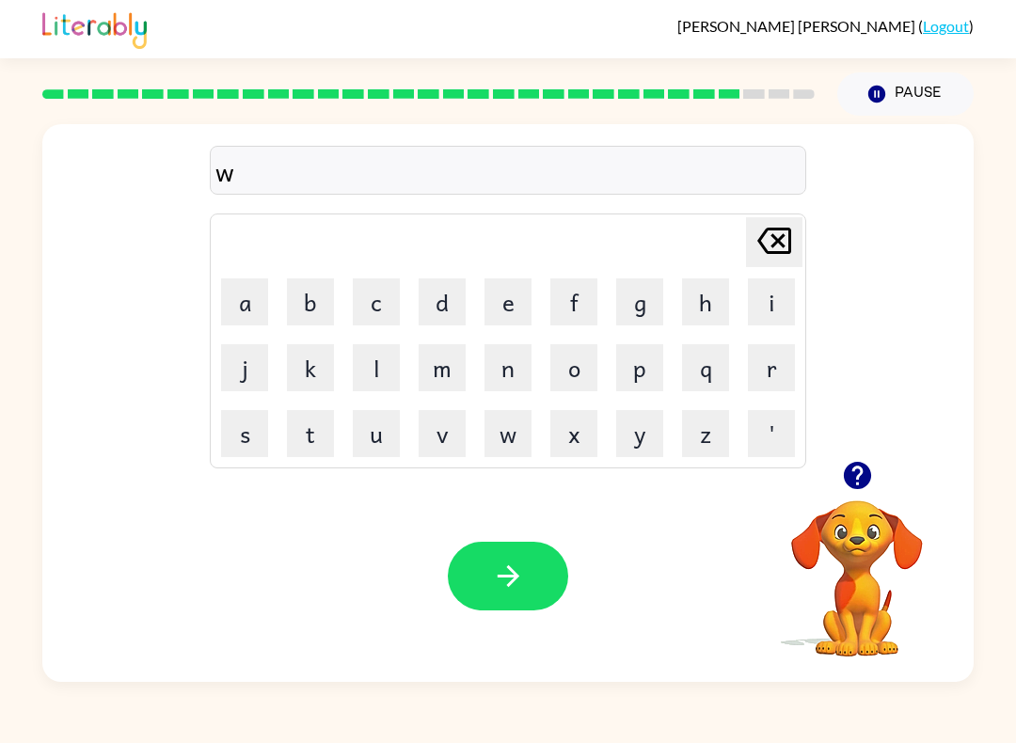
click at [767, 304] on button "i" at bounding box center [771, 301] width 47 height 47
click at [386, 370] on button "l" at bounding box center [376, 367] width 47 height 47
click at [515, 560] on button "button" at bounding box center [508, 576] width 120 height 69
click at [307, 300] on button "b" at bounding box center [310, 301] width 47 height 47
click at [759, 306] on button "i" at bounding box center [771, 301] width 47 height 47
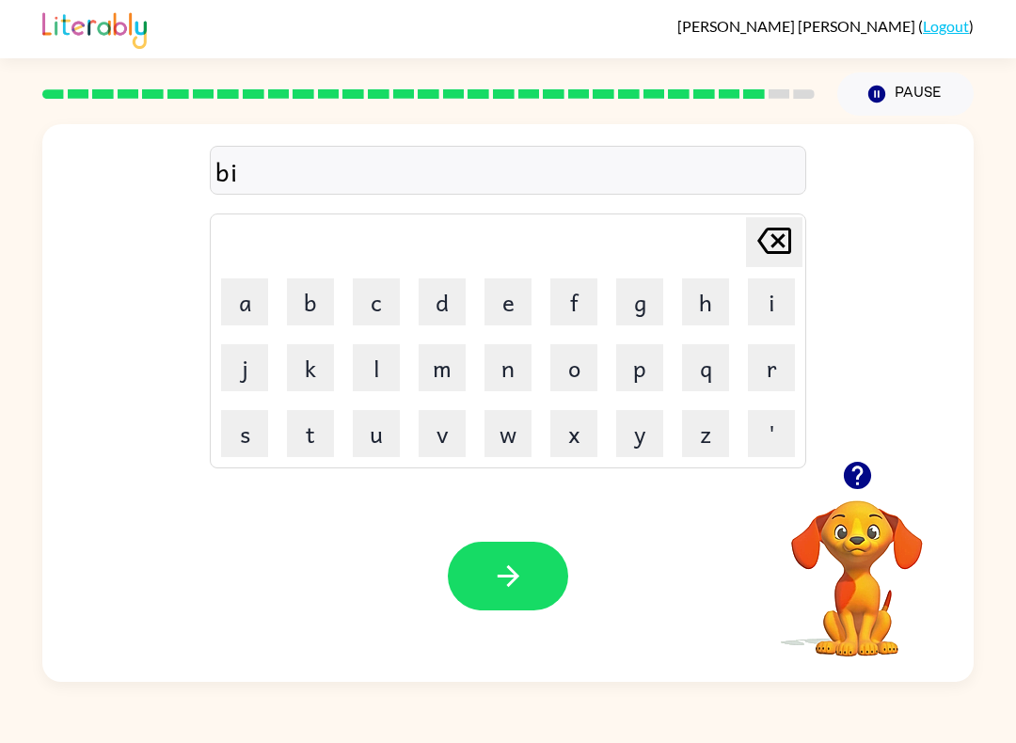
click at [527, 370] on button "n" at bounding box center [507, 367] width 47 height 47
click at [317, 437] on button "t" at bounding box center [310, 433] width 47 height 47
click at [528, 572] on button "button" at bounding box center [508, 576] width 120 height 69
click at [260, 299] on button "a" at bounding box center [244, 301] width 47 height 47
click at [575, 301] on button "f" at bounding box center [573, 301] width 47 height 47
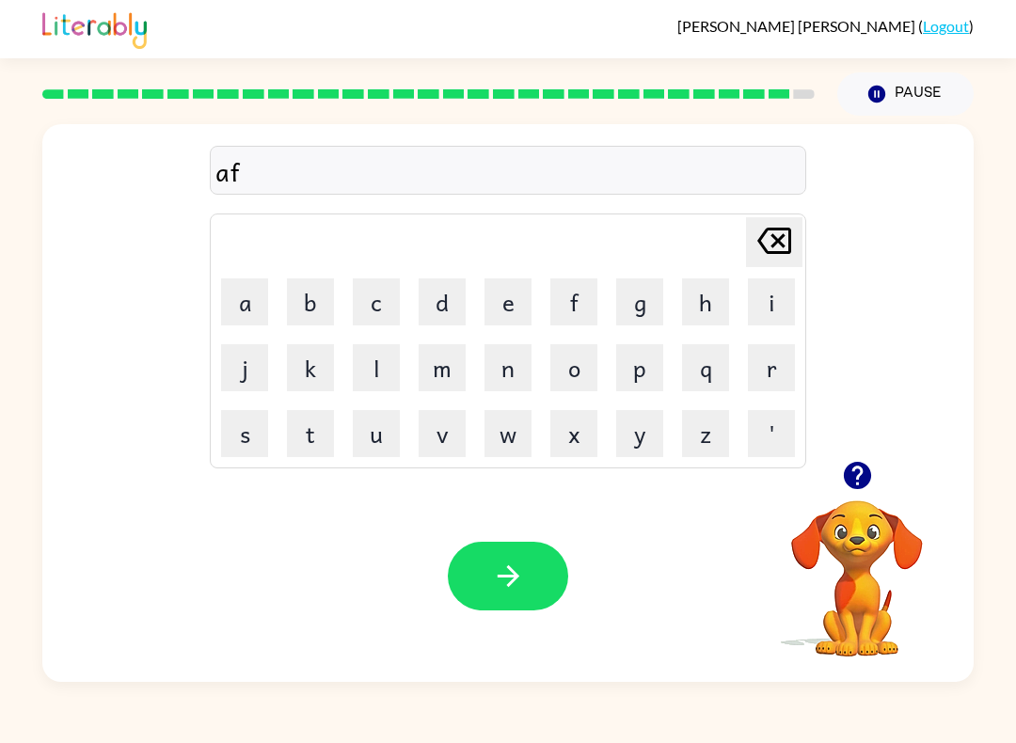
click at [448, 299] on button "d" at bounding box center [441, 301] width 47 height 47
click at [449, 573] on button "button" at bounding box center [508, 576] width 120 height 69
